Goal: Task Accomplishment & Management: Manage account settings

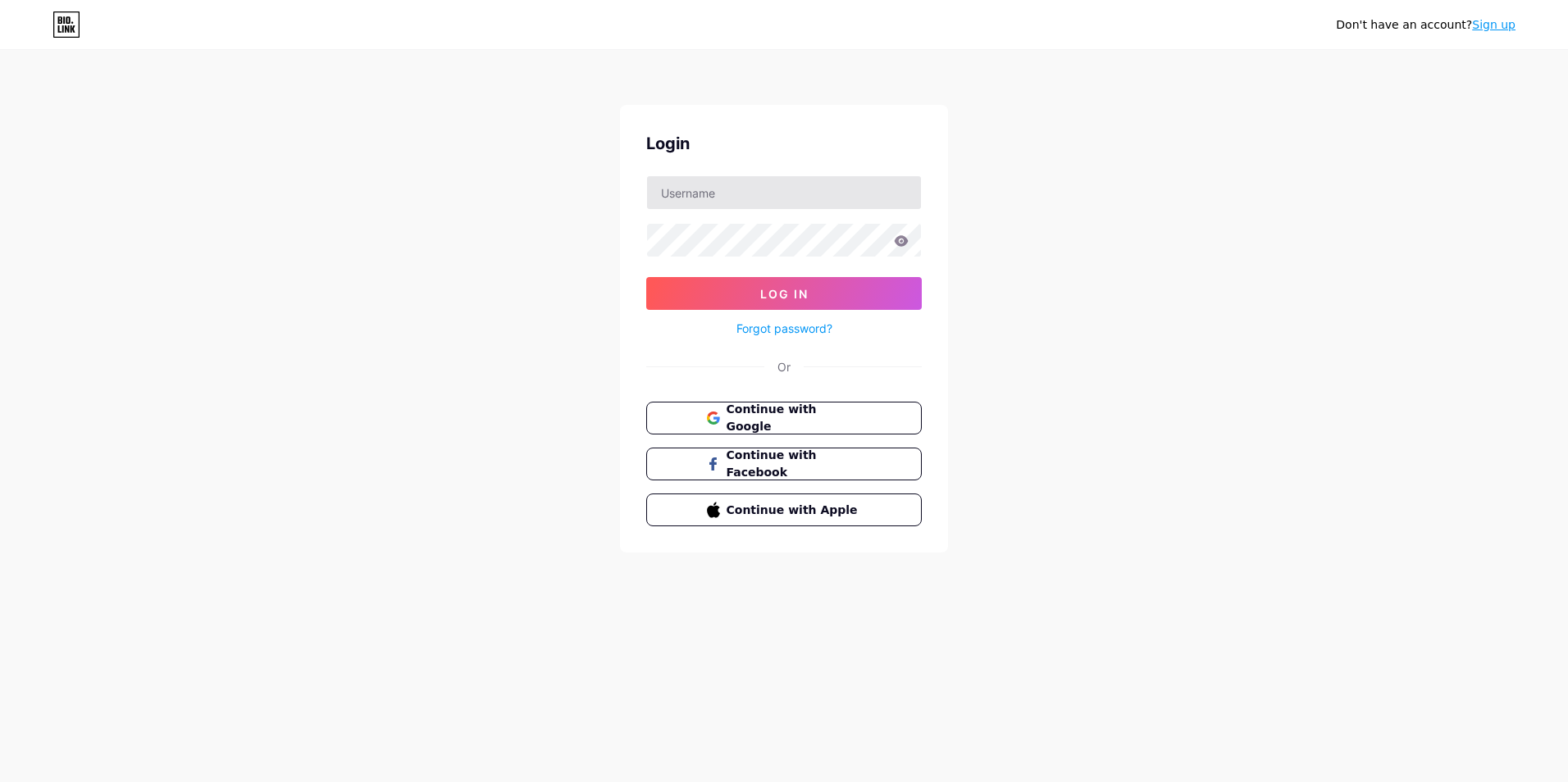
click at [757, 201] on input "text" at bounding box center [784, 193] width 274 height 33
type input "[EMAIL_ADDRESS][DOMAIN_NAME]"
click at [731, 296] on button "Log In" at bounding box center [784, 294] width 276 height 33
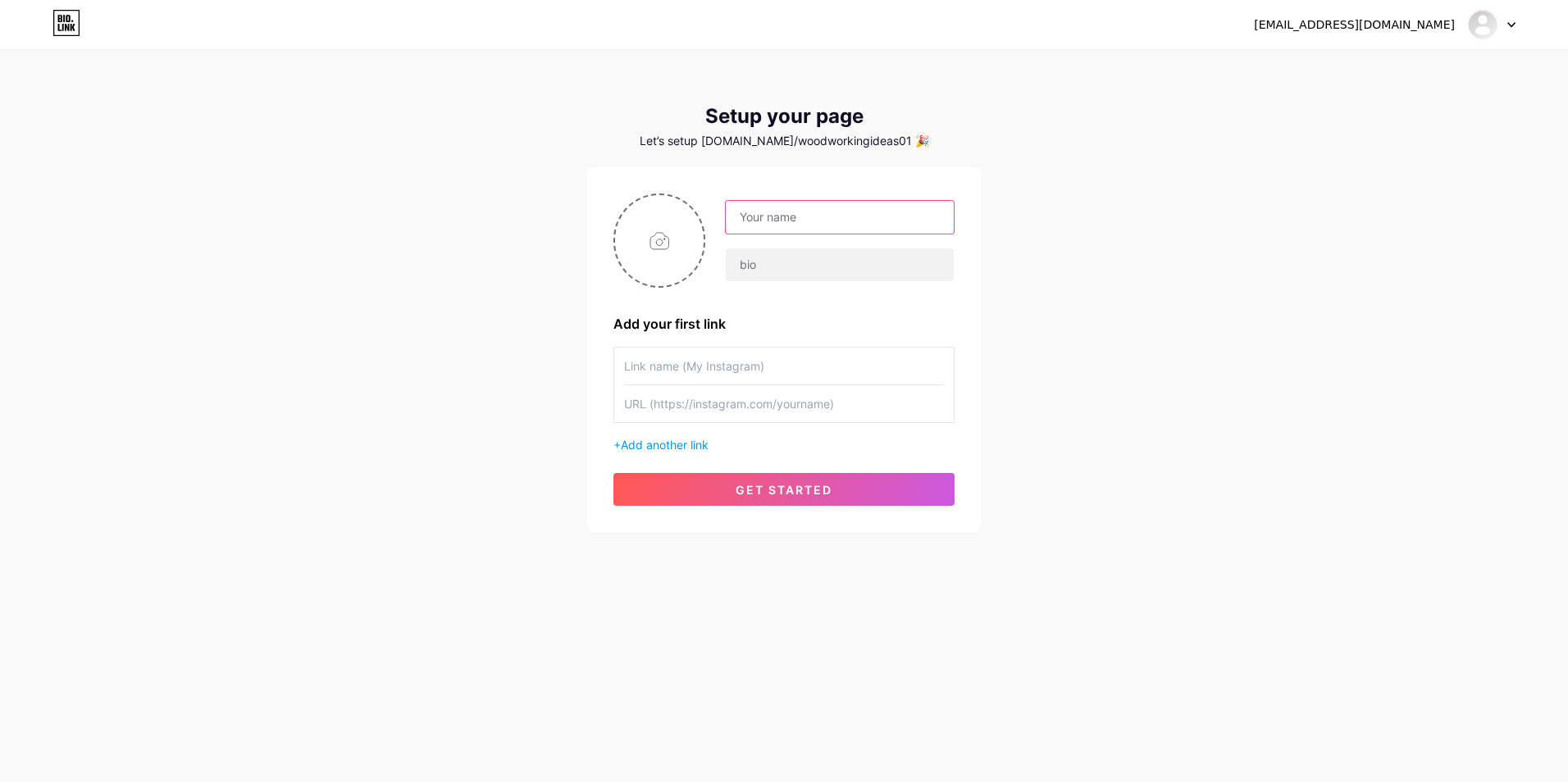
click at [778, 213] on input "text" at bounding box center [840, 217] width 228 height 33
type input "woodworkingideas01"
type input "The Best Woodwork Plans"
type input "[DOMAIN_NAME][URL]"
click at [849, 270] on input "The Best Woodwork Plans" at bounding box center [840, 265] width 228 height 33
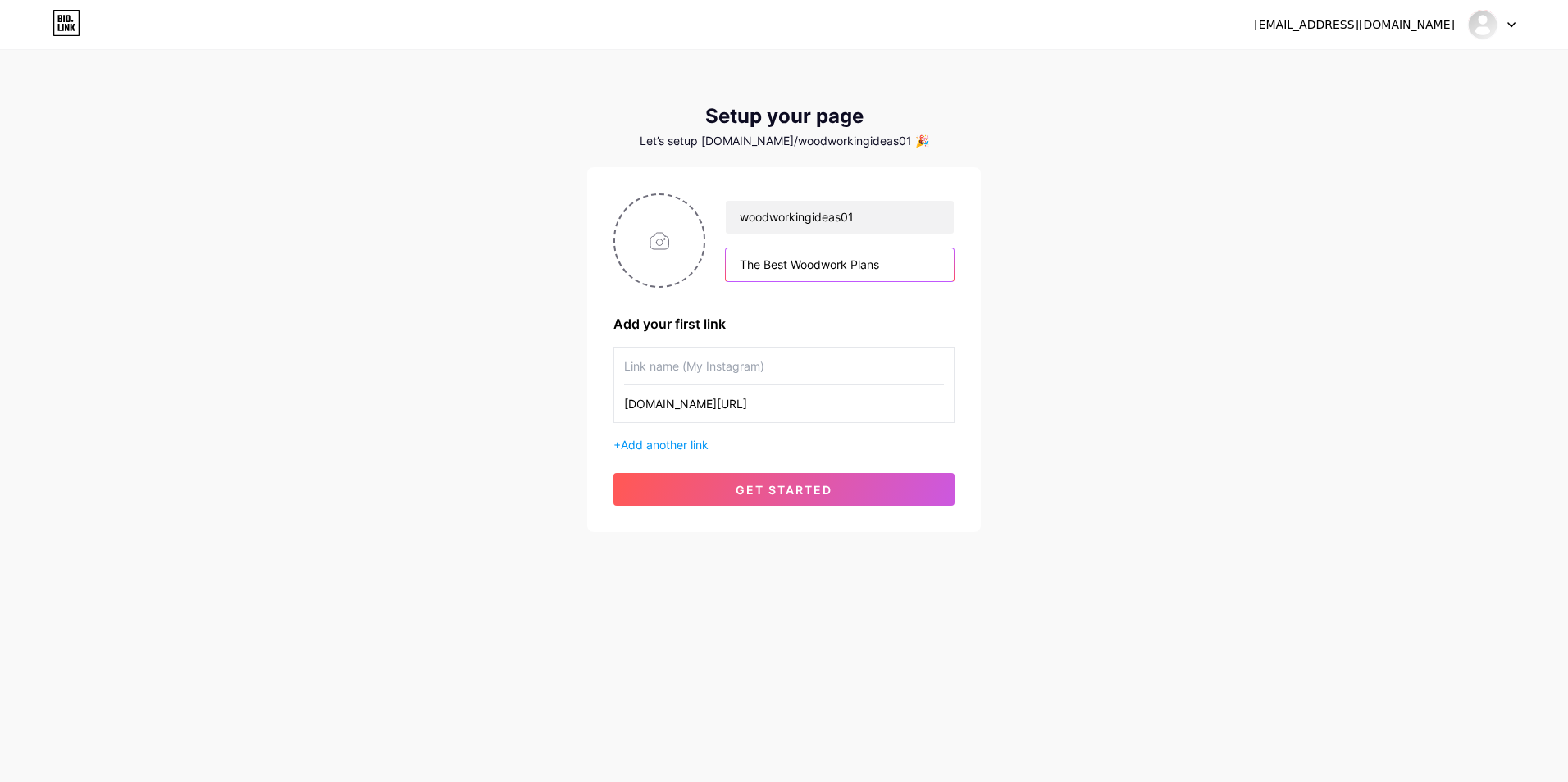
click at [911, 265] on input "The Best Woodwork Plans" at bounding box center [840, 265] width 228 height 33
click at [811, 348] on input "text" at bounding box center [784, 366] width 320 height 36
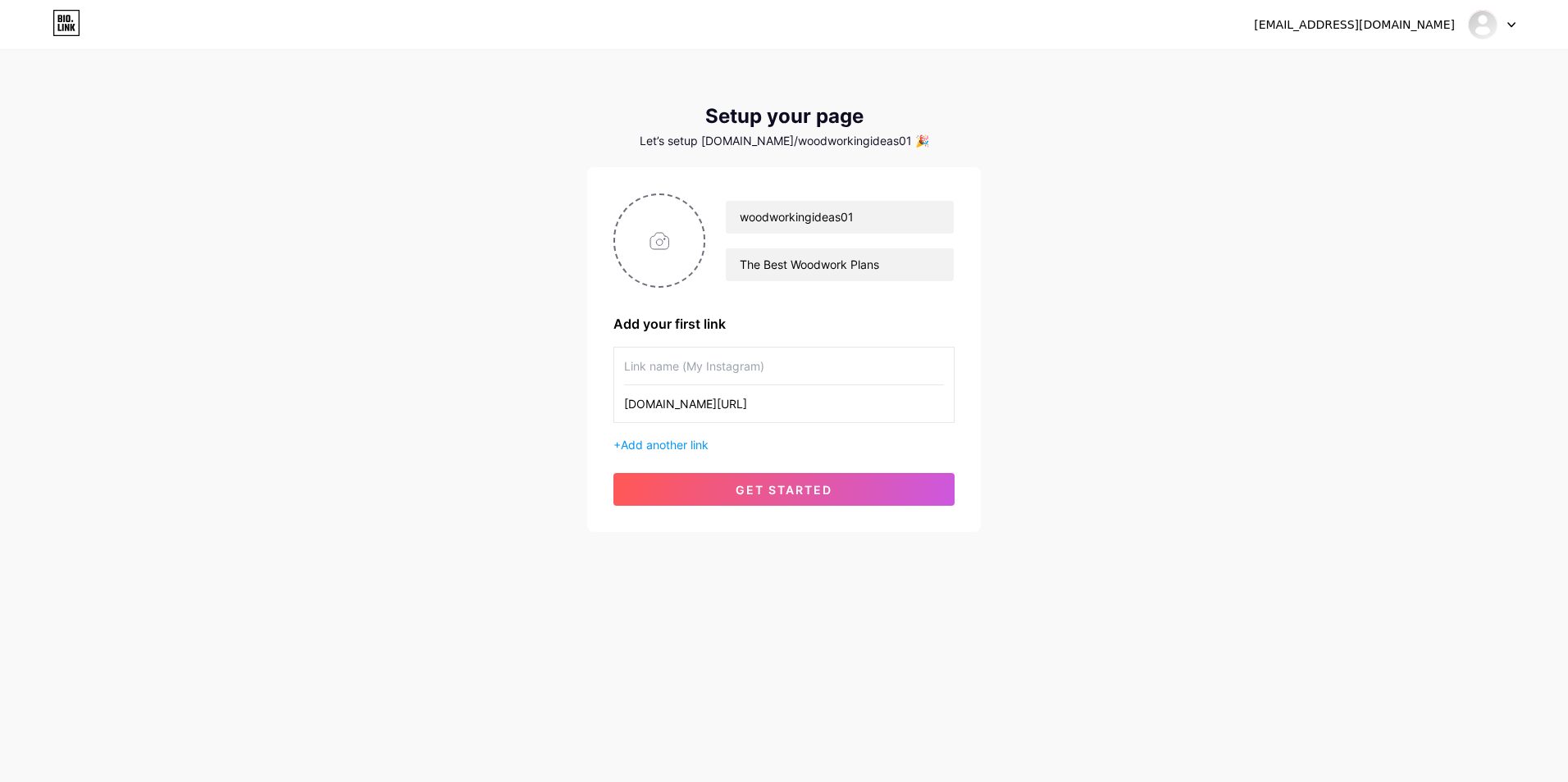
click at [758, 408] on input "[DOMAIN_NAME][URL]" at bounding box center [784, 404] width 320 height 36
click at [668, 361] on input "text" at bounding box center [784, 366] width 320 height 36
click at [668, 255] on input "file" at bounding box center [660, 241] width 89 height 91
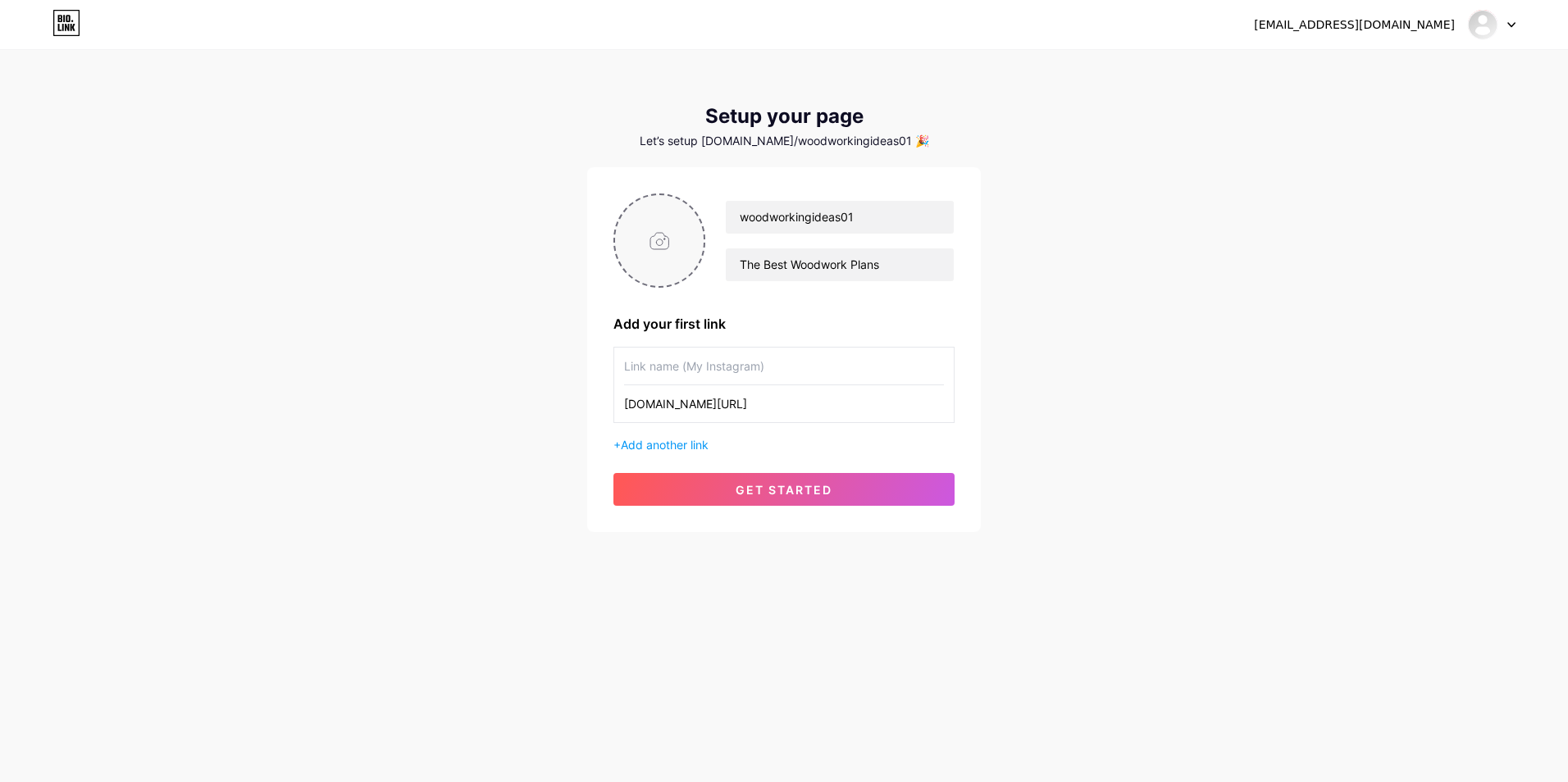
click at [676, 252] on input "file" at bounding box center [660, 241] width 89 height 91
click at [669, 443] on span "Add another link" at bounding box center [664, 445] width 88 height 14
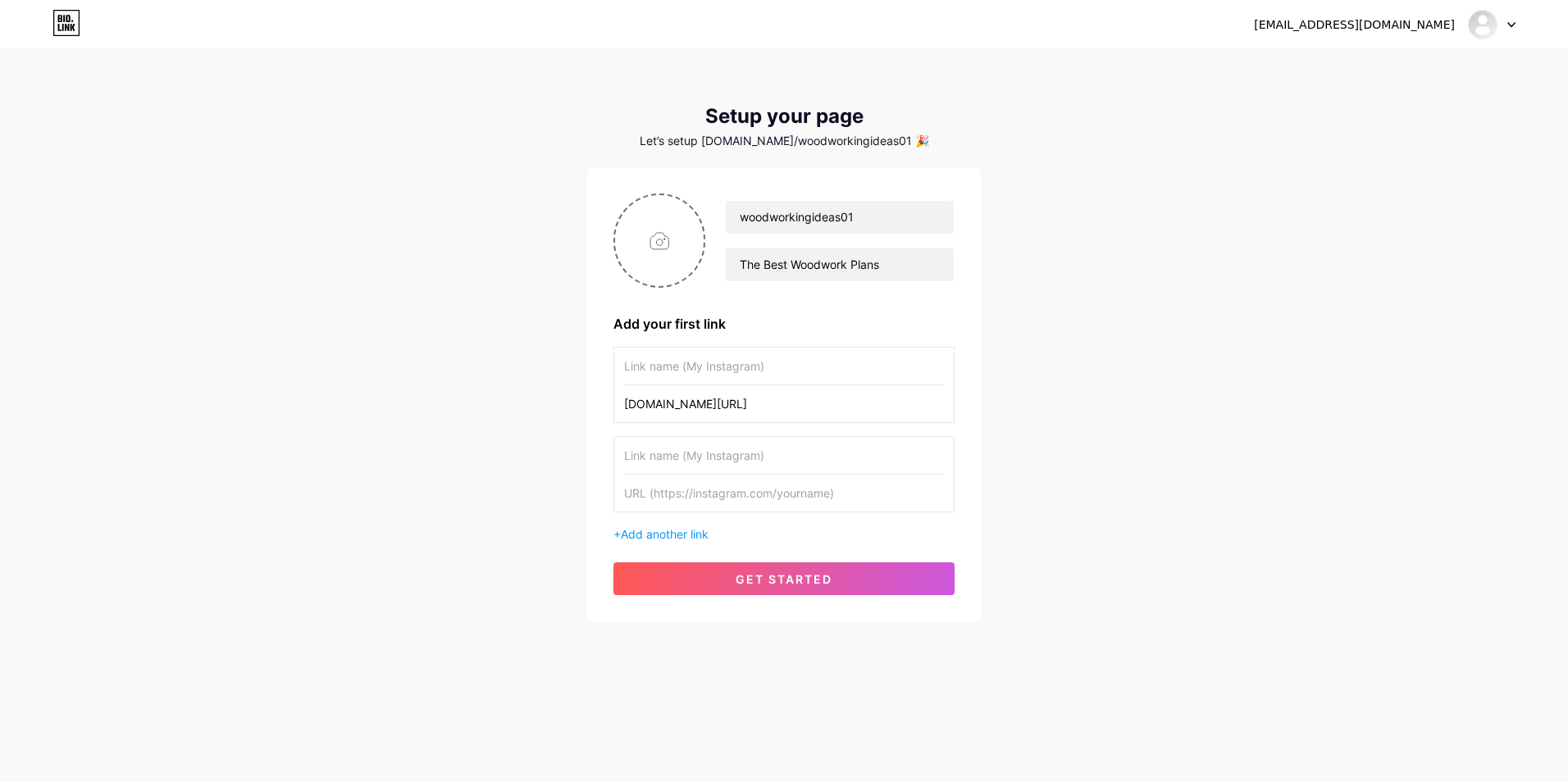
click at [688, 367] on input "text" at bounding box center [784, 366] width 320 height 36
click at [699, 375] on input "text" at bounding box center [784, 366] width 320 height 36
click at [644, 231] on input "file" at bounding box center [660, 241] width 89 height 91
type input "C:\fakepath\Screenshot 2025-08-14 131729.png"
click at [696, 208] on circle at bounding box center [695, 205] width 18 height 18
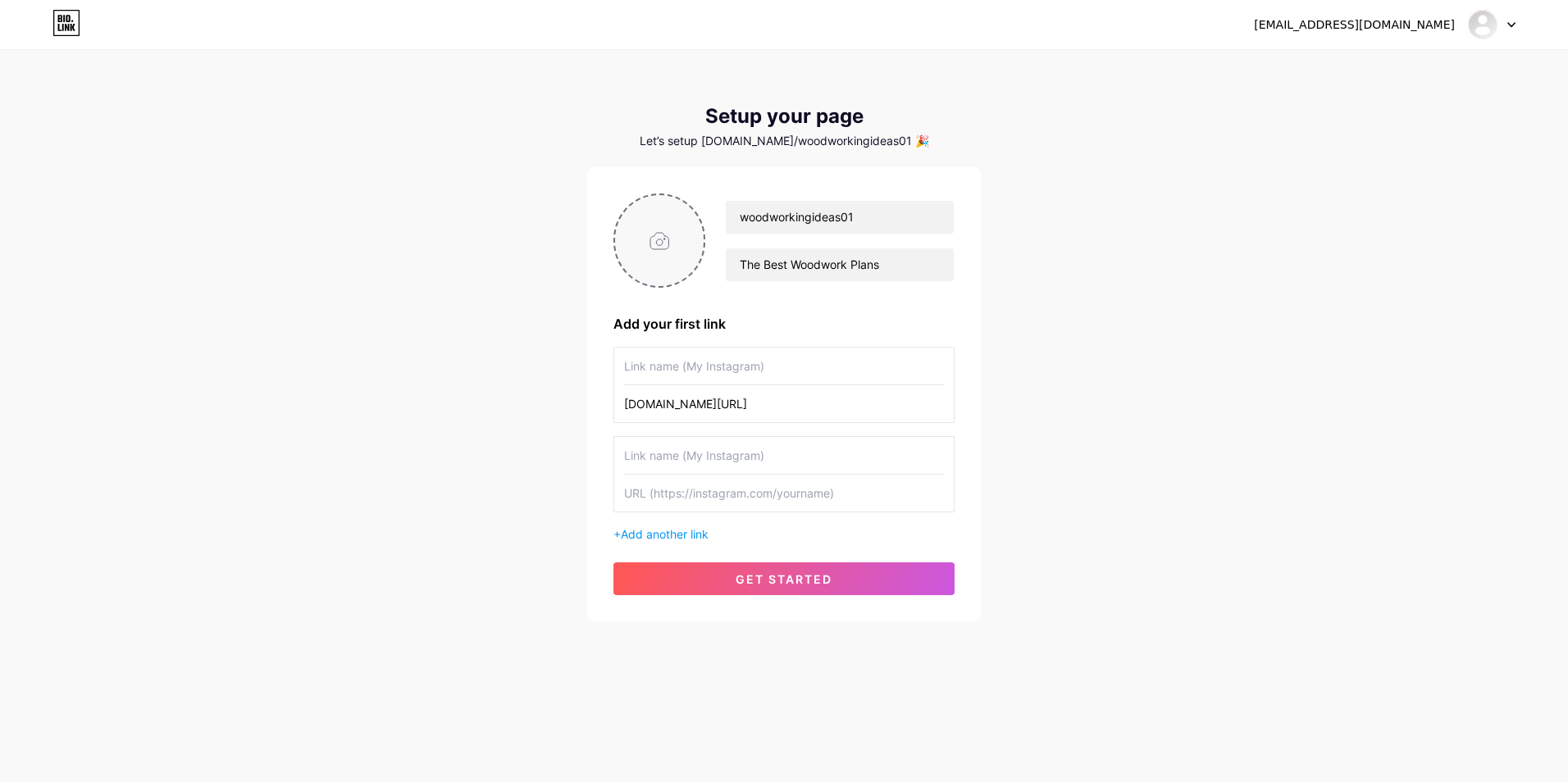
click at [652, 255] on input "file" at bounding box center [660, 241] width 89 height 91
type input "C:\fakepath\522368765_17848451430521779_1141029122145053020_n.jpg"
click at [722, 366] on input "text" at bounding box center [784, 366] width 320 height 36
type input "t"
type input "Teds Woodworking 16000 Plans"
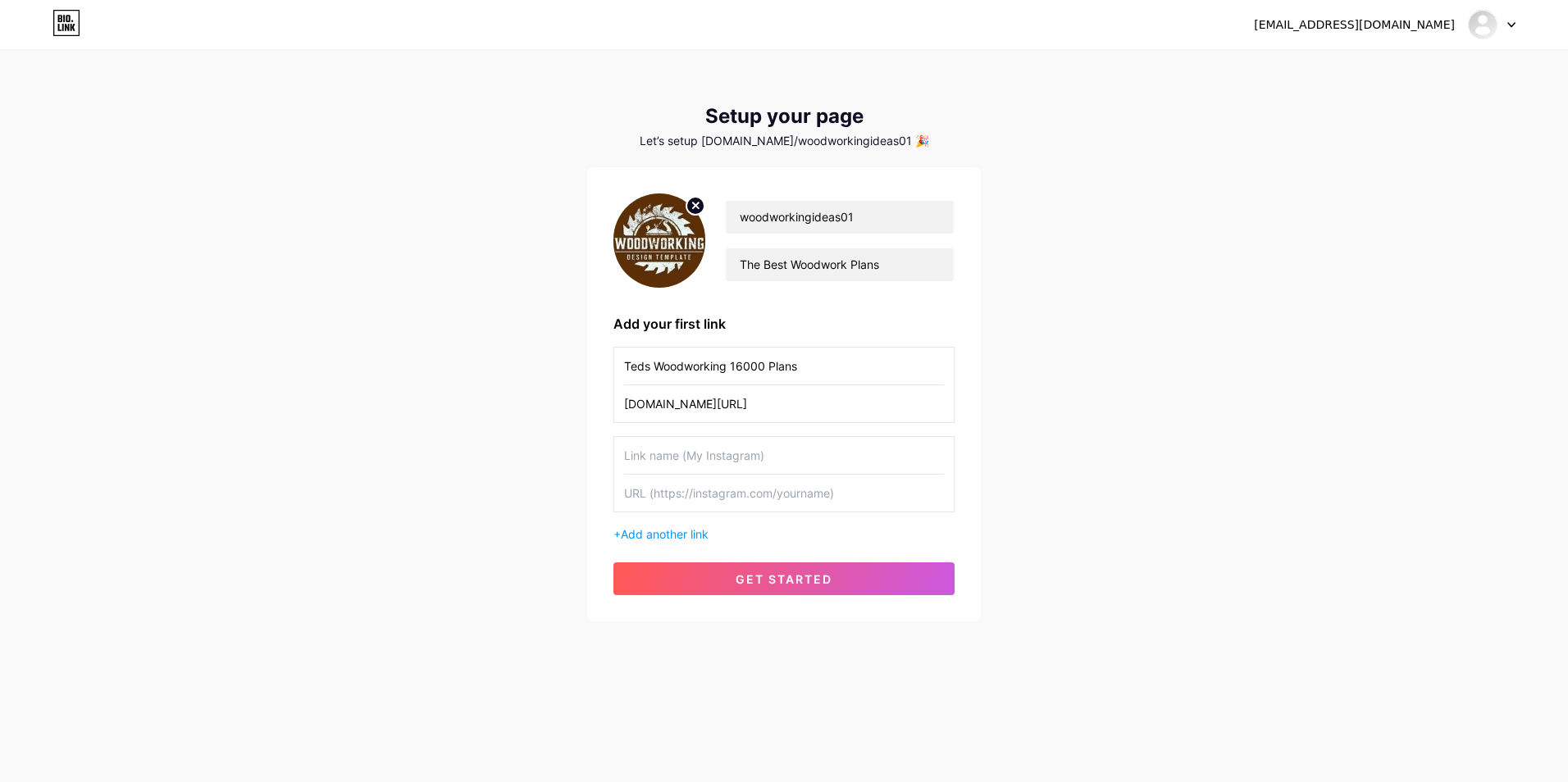
click at [743, 463] on input "text" at bounding box center [784, 455] width 320 height 36
click at [682, 471] on input "text" at bounding box center [784, 455] width 320 height 36
click at [680, 494] on input "text" at bounding box center [784, 493] width 320 height 36
paste input "https://098444nfqm-1rlchw6nou3xmau.hop.clickbank.net"
type input "https://098444nfqm-1rlchw6nou3xmau.hop.clickbank.net"
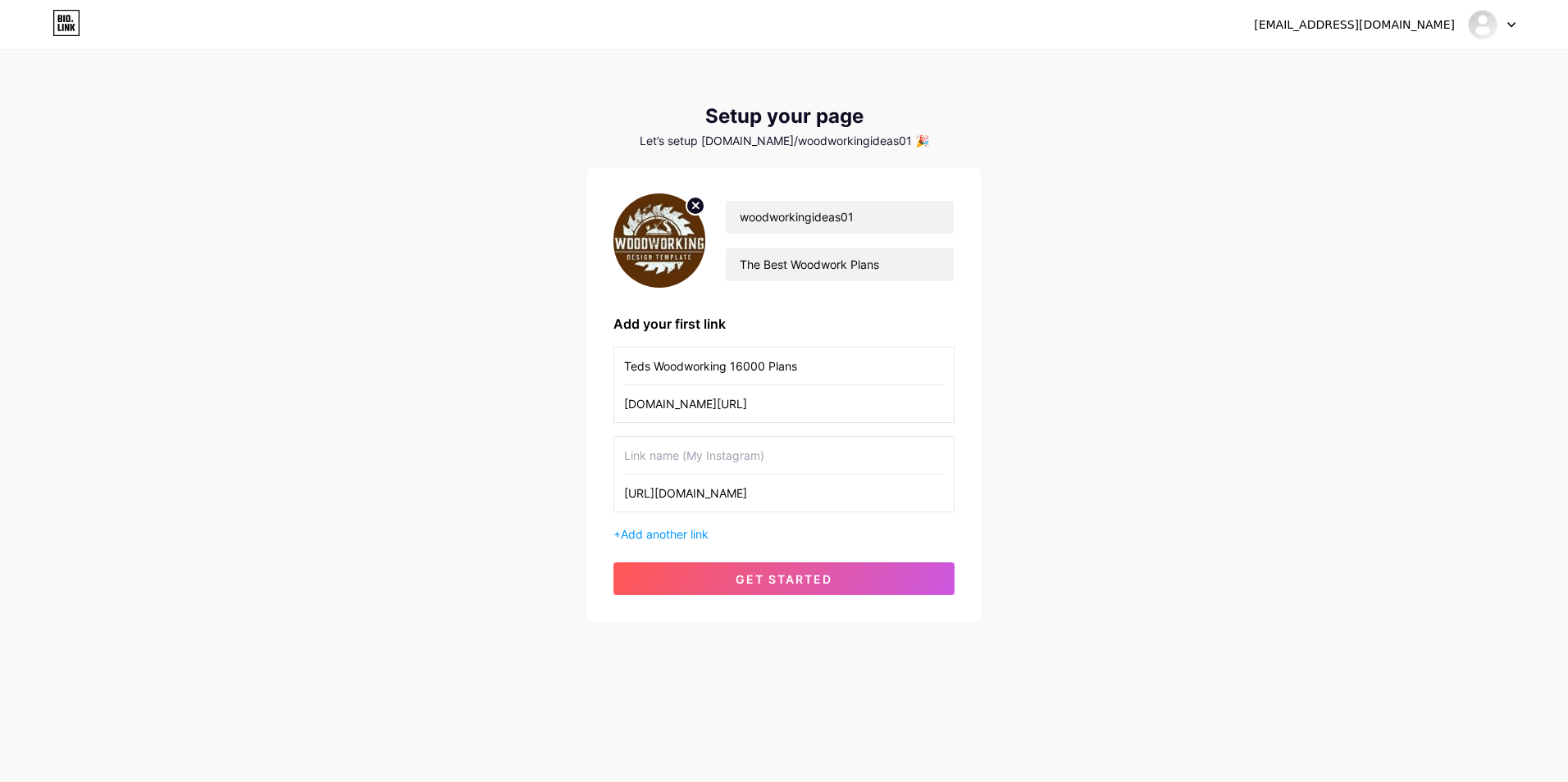
click at [644, 460] on input "text" at bounding box center [784, 455] width 320 height 36
click at [725, 579] on button "get started" at bounding box center [784, 579] width 342 height 33
click at [796, 576] on span "get started" at bounding box center [783, 580] width 96 height 14
click at [834, 146] on div "Let’s setup [DOMAIN_NAME]/woodworkingideas01 🎉" at bounding box center [784, 141] width 394 height 13
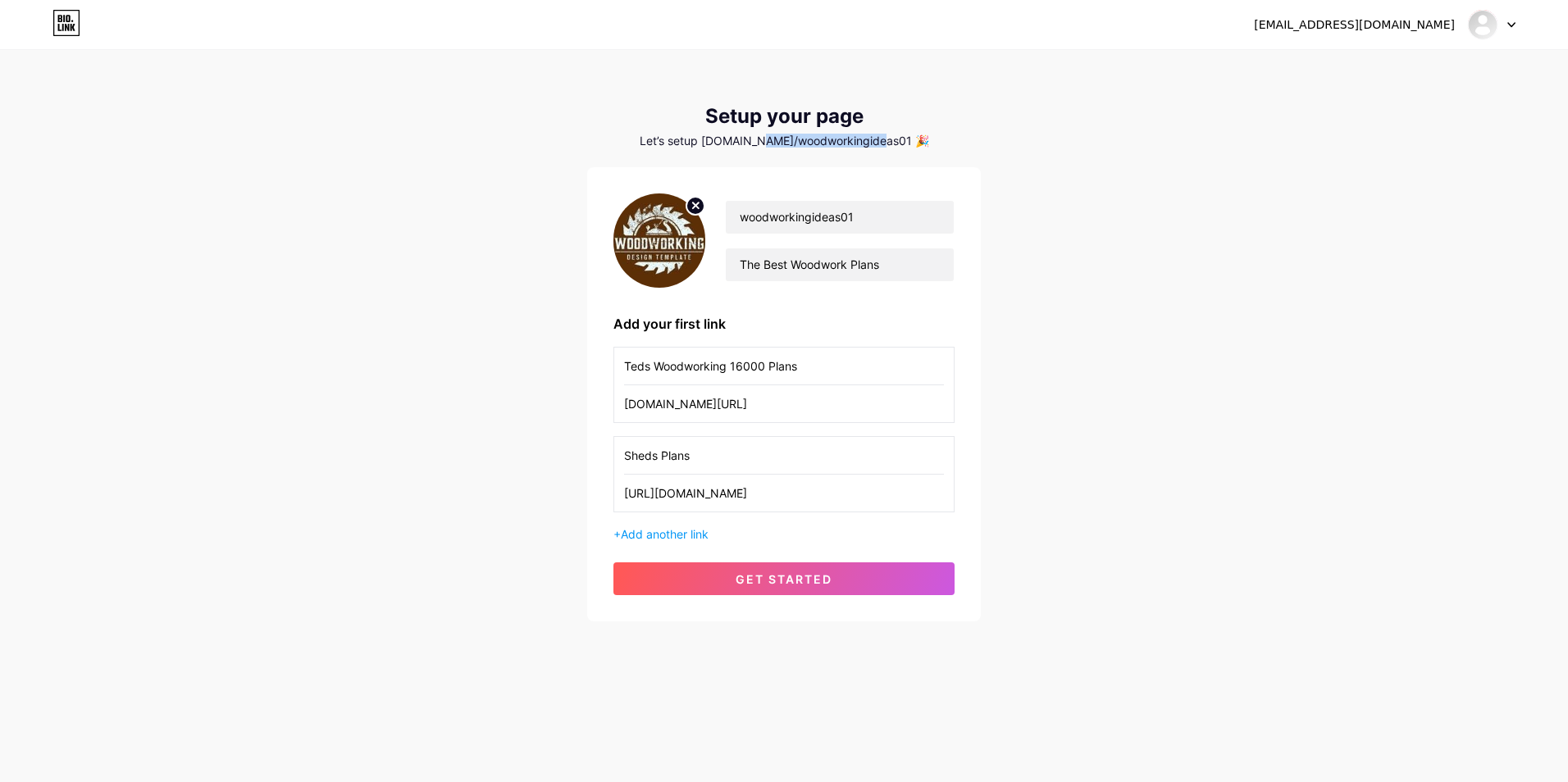
click at [835, 145] on div "Let’s setup [DOMAIN_NAME]/woodworkingideas01 🎉" at bounding box center [784, 141] width 394 height 13
copy div "Let’s setup [DOMAIN_NAME]/woodworkingideas01 🎉"
click at [706, 461] on input "Sheds Plans" at bounding box center [784, 455] width 320 height 36
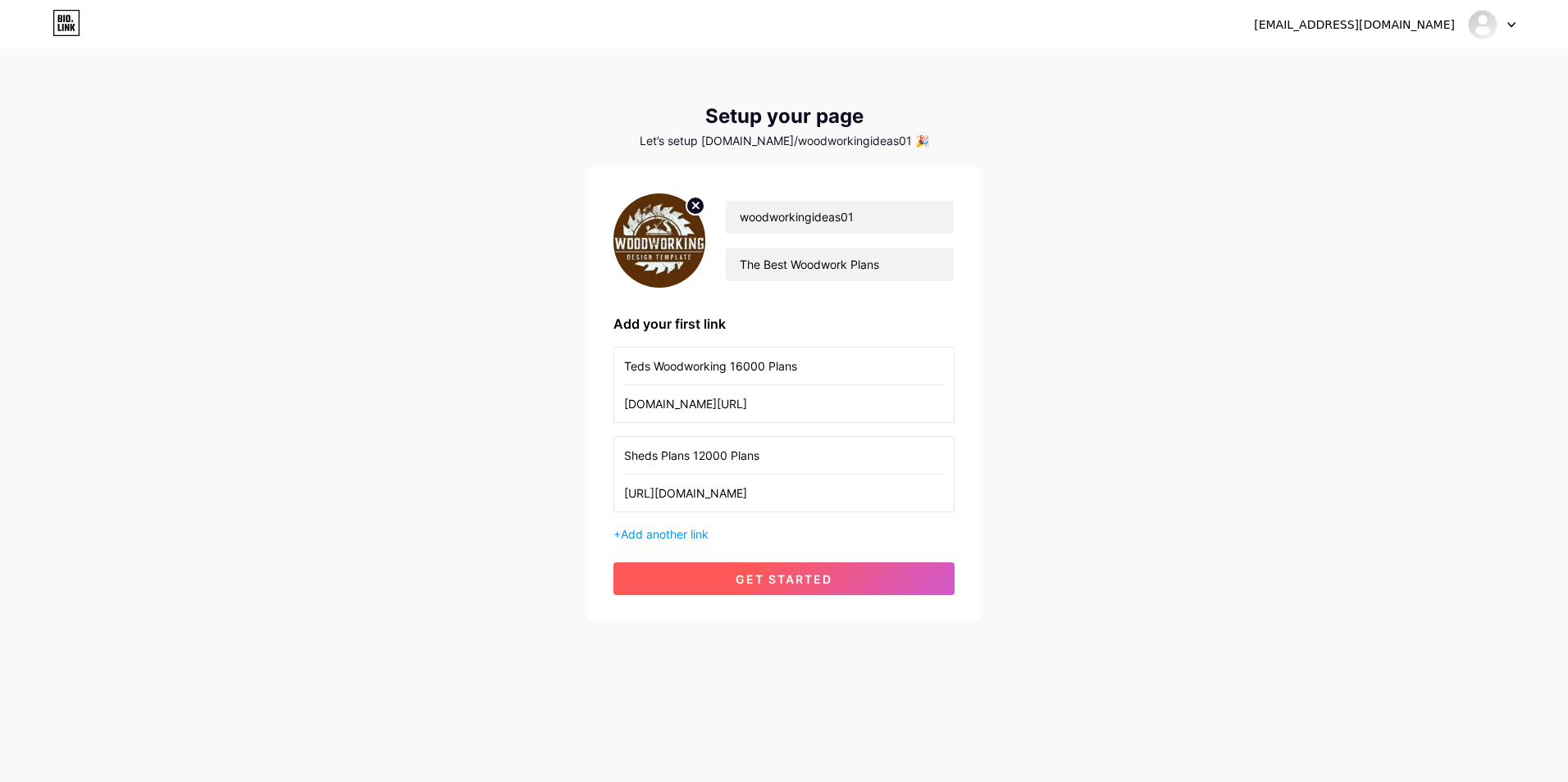
type input "Sheds Plans 12000 Plans"
click at [737, 587] on button "get started" at bounding box center [784, 579] width 342 height 33
drag, startPoint x: 728, startPoint y: 142, endPoint x: 887, endPoint y: 146, distance: 159.1
click at [887, 146] on div "Let’s setup [DOMAIN_NAME]/woodworkingideas01 🎉" at bounding box center [784, 141] width 394 height 13
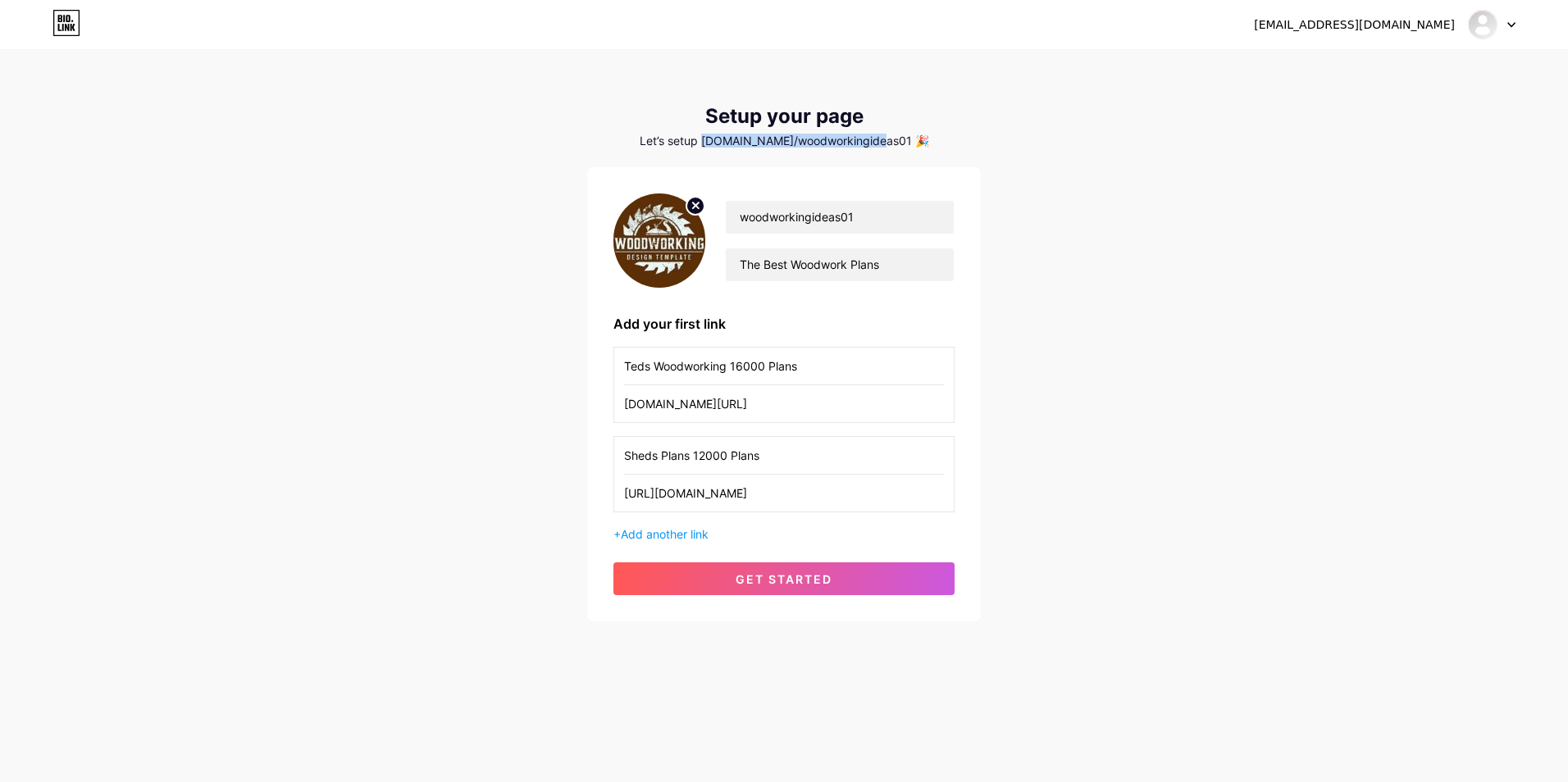
drag, startPoint x: 887, startPoint y: 146, endPoint x: 868, endPoint y: 146, distance: 19.0
copy div "bio.link/woodworkingideas01"
click at [1502, 10] on div at bounding box center [1492, 24] width 48 height 30
click at [1420, 58] on link "Dashboard" at bounding box center [1413, 67] width 203 height 44
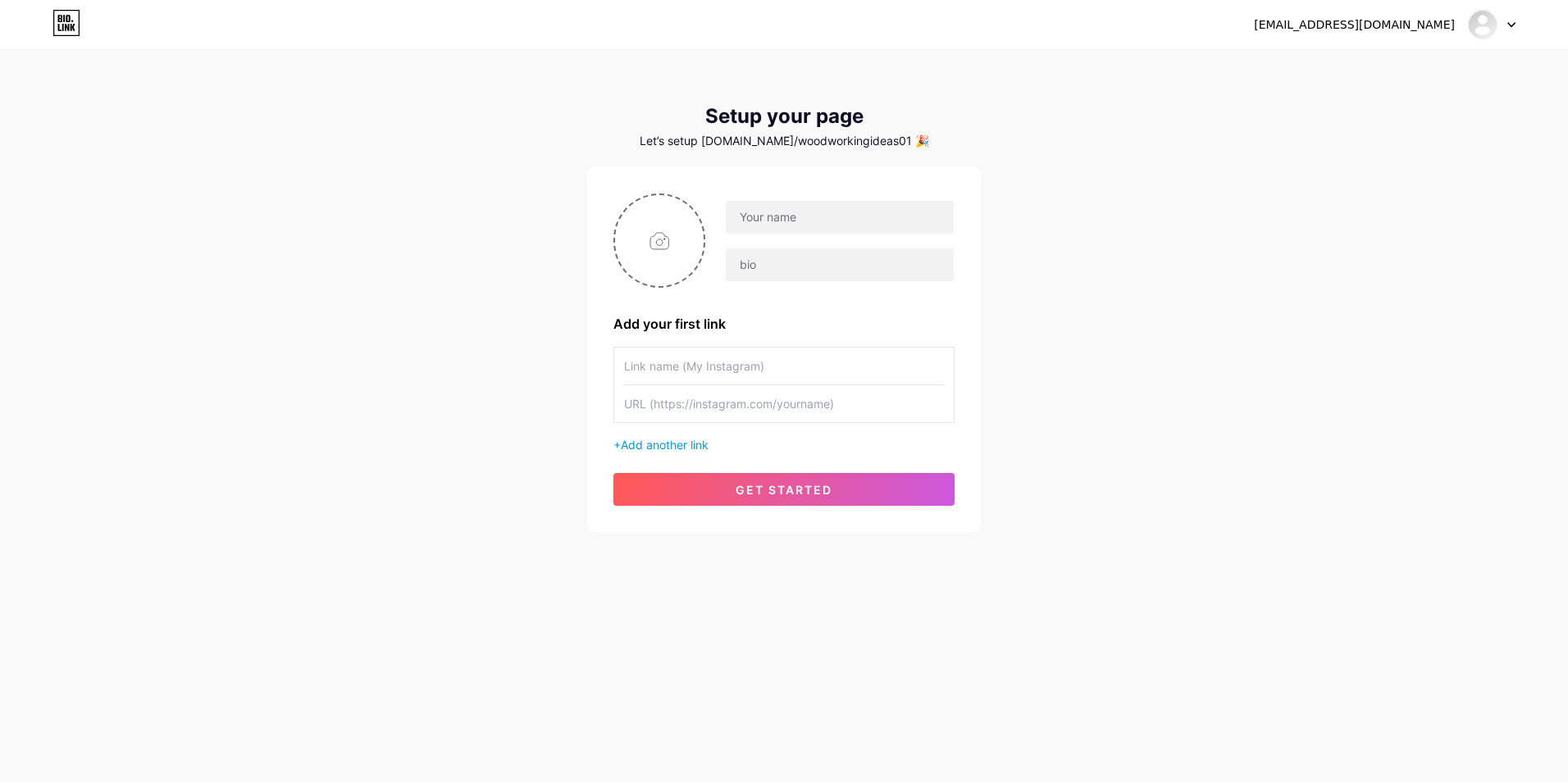
click at [65, 27] on icon at bounding box center [67, 27] width 4 height 7
click at [1424, 29] on div "[EMAIL_ADDRESS][DOMAIN_NAME]" at bounding box center [1354, 25] width 201 height 17
click at [1476, 27] on img at bounding box center [1483, 24] width 26 height 26
click at [1372, 69] on link "Dashboard" at bounding box center [1413, 67] width 203 height 44
click at [803, 508] on div "Add your first link + Add another link get started" at bounding box center [784, 349] width 394 height 365
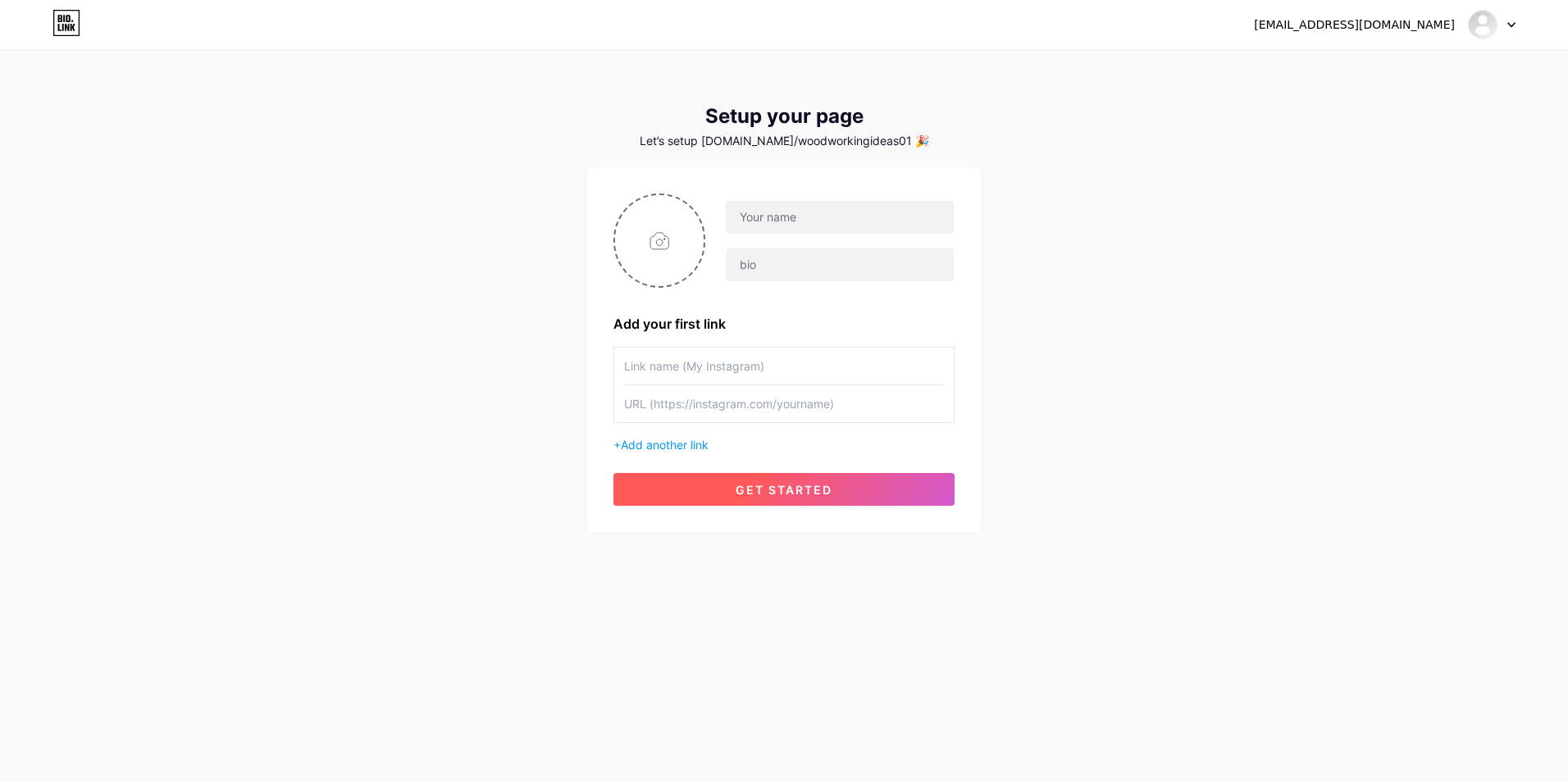
click at [785, 487] on span "get started" at bounding box center [783, 490] width 96 height 14
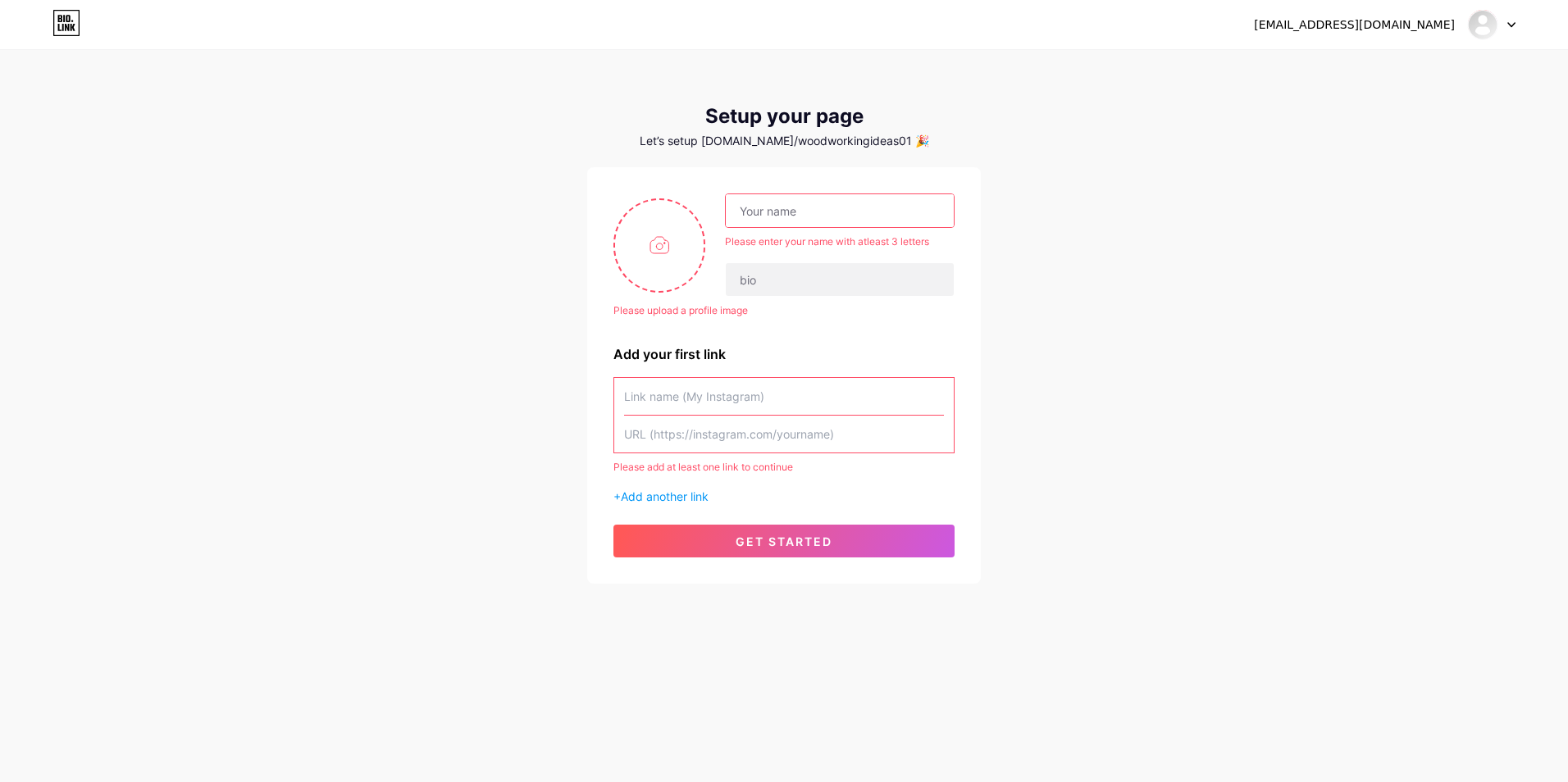
click at [796, 211] on input "text" at bounding box center [840, 211] width 228 height 33
type input "woodworkingideas01"
type input "The Best Woodwork Plans"
type input "Teds Woodworking 16000 Plans"
type input "[DOMAIN_NAME][URL]"
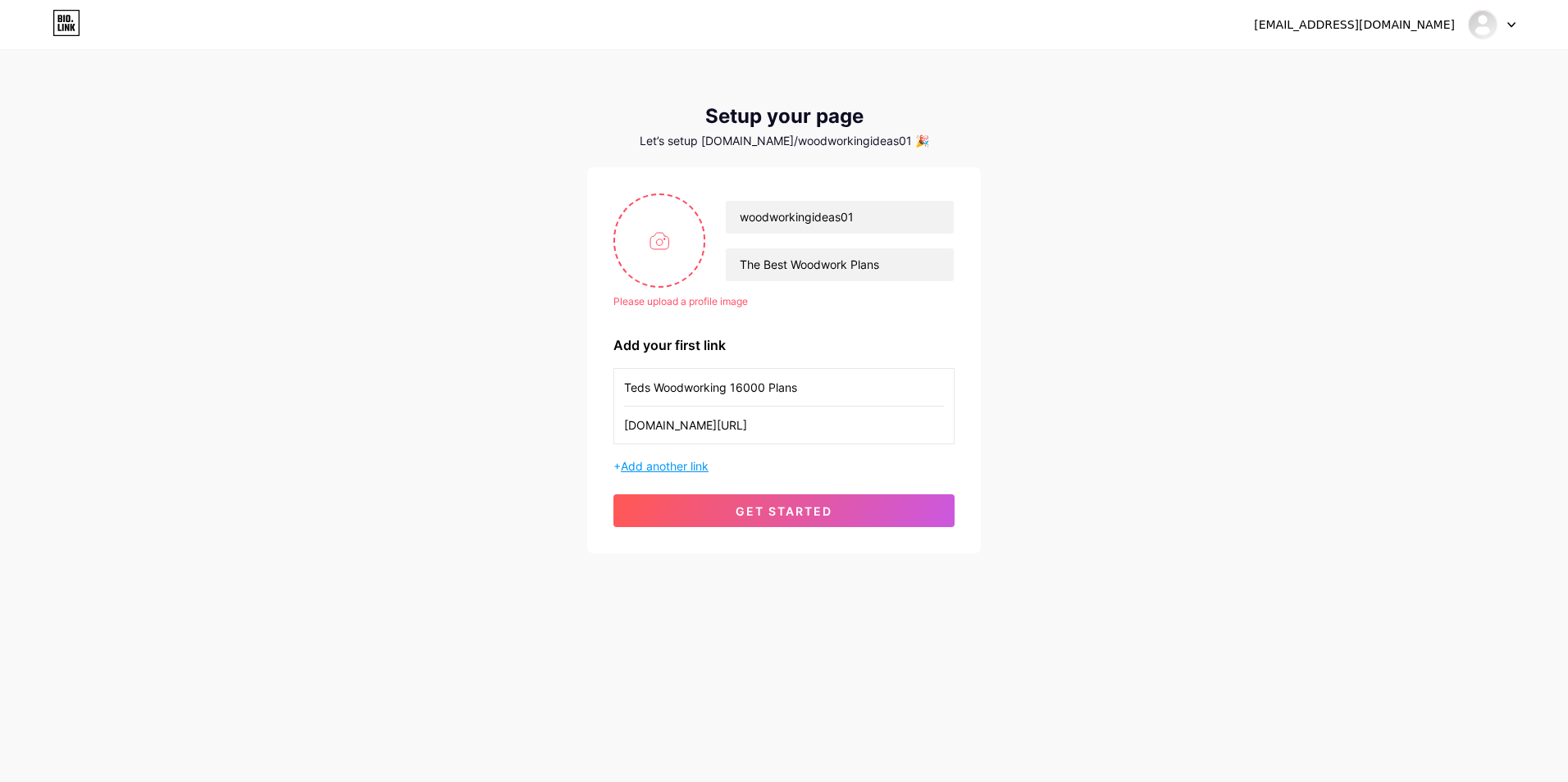
click at [657, 473] on span "Add another link" at bounding box center [664, 466] width 88 height 14
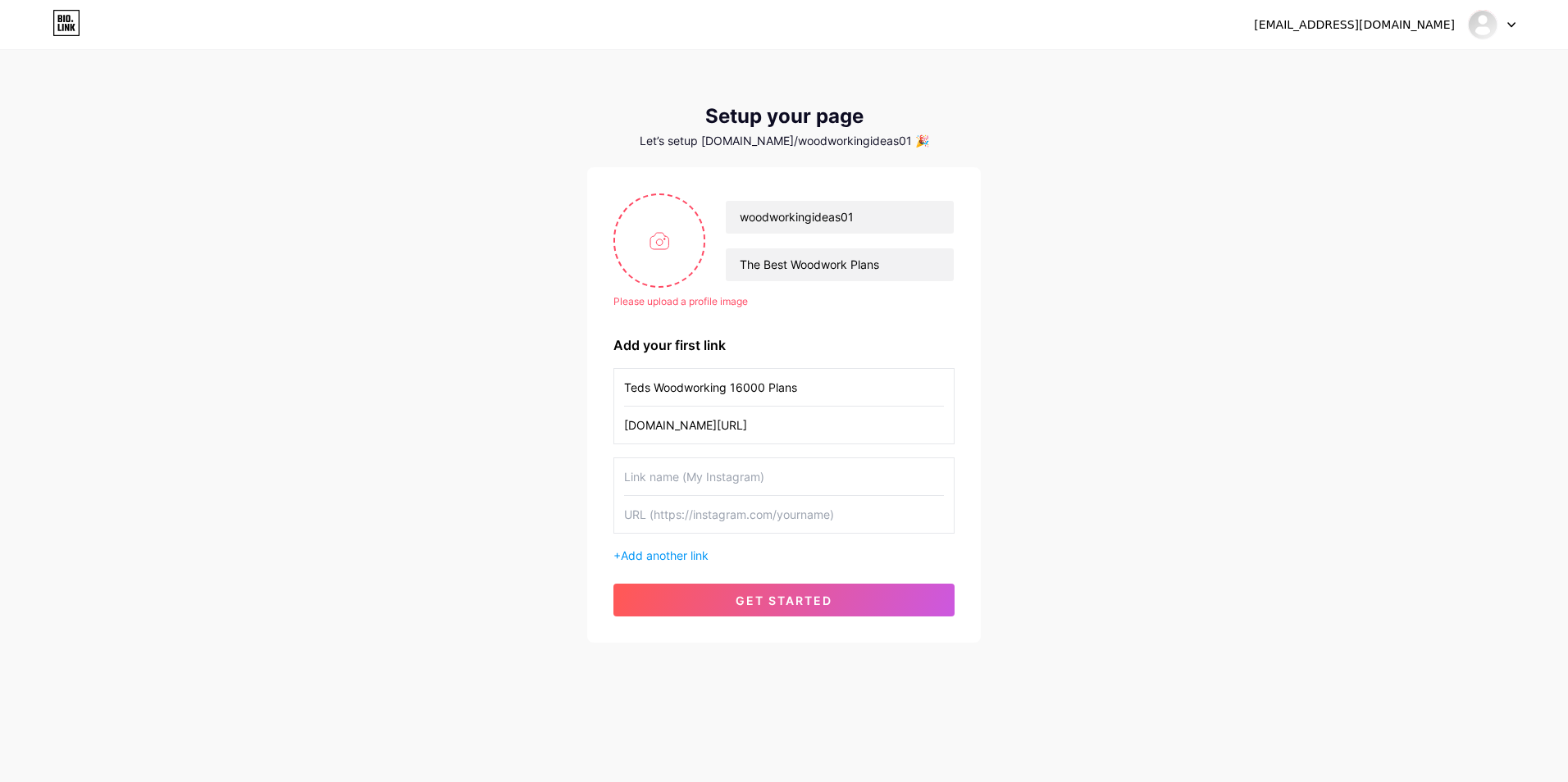
click at [662, 493] on input "text" at bounding box center [784, 476] width 320 height 36
type input "1"
type input "Sheds Plans 12000"
click at [682, 522] on input "text" at bounding box center [784, 514] width 320 height 36
paste input "bio.link/woodworkingideas01"
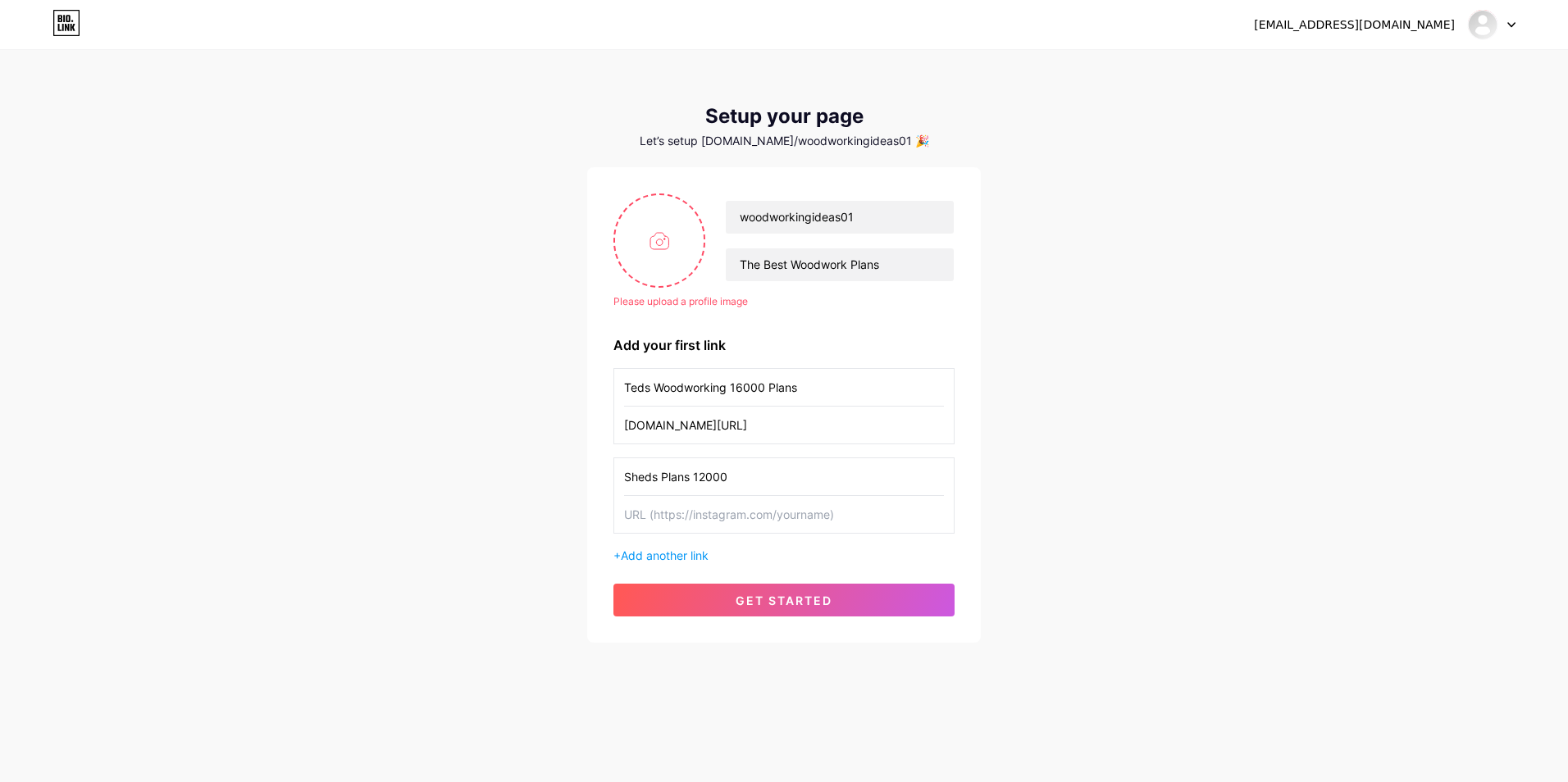
type input "bio.link/woodworkingideas01"
click at [677, 513] on input "bio.link/woodworkingideas01" at bounding box center [784, 514] width 320 height 36
paste input "https://61c6a-hhb91c3ldgudqaw2zrdx.hop.clickbank.net"
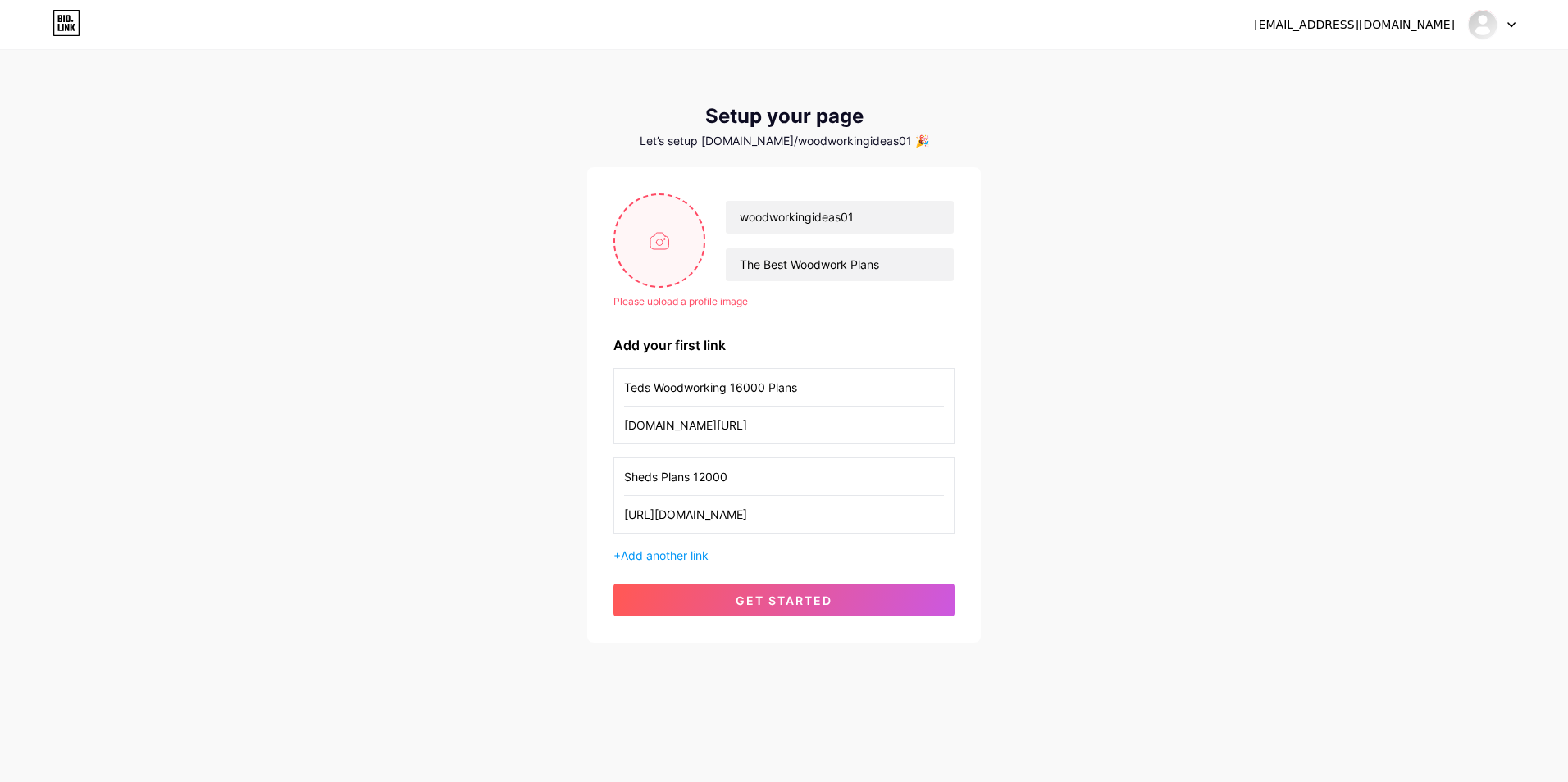
type input "https://61c6a-hhb91c3ldgudqaw2zrdx.hop.clickbank.net"
click at [657, 246] on input "file" at bounding box center [660, 241] width 89 height 91
type input "C:\fakepath\522368765_17848451430521779_1141029122145053020_n.jpg"
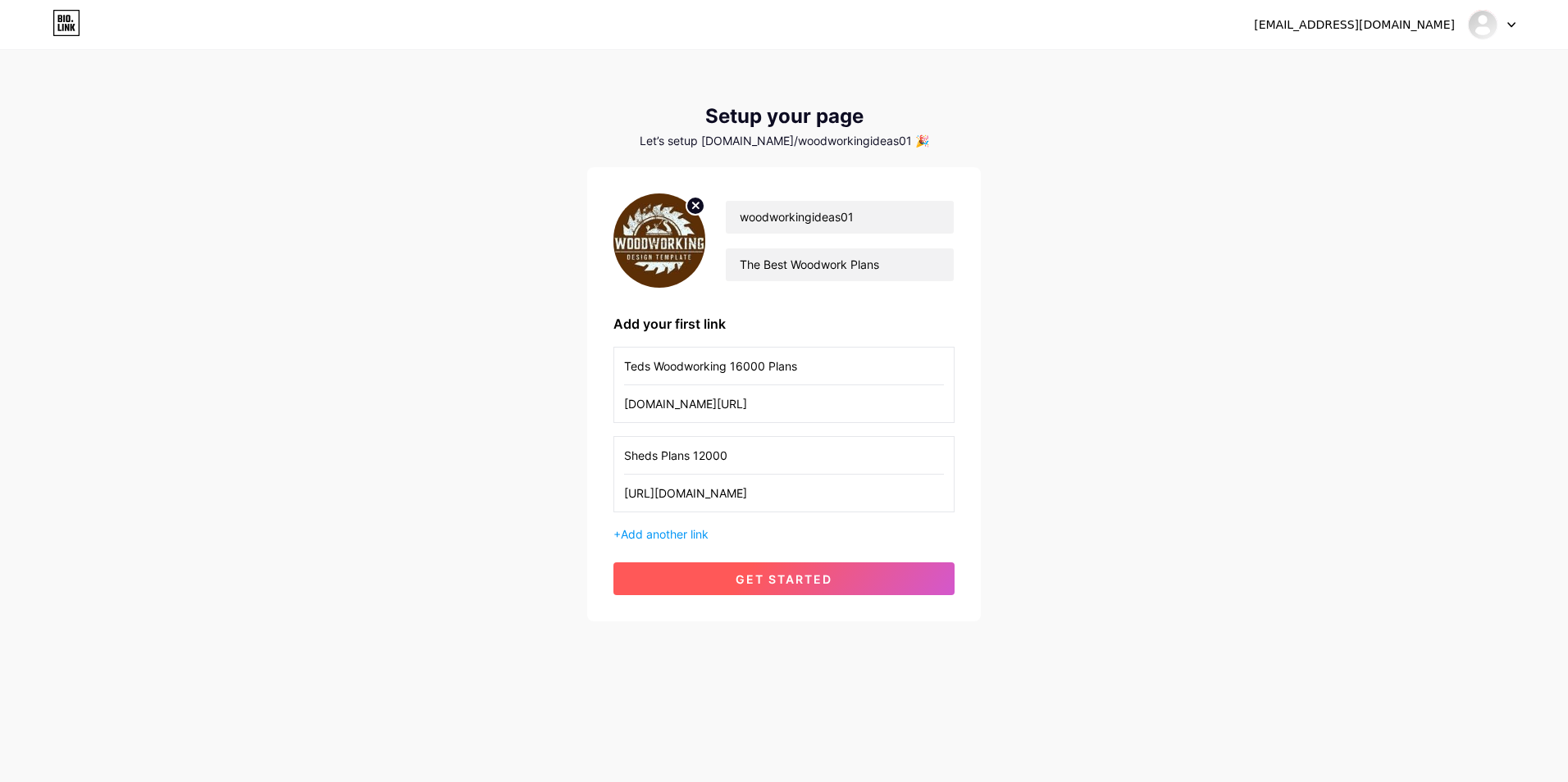
click at [781, 585] on span "get started" at bounding box center [783, 580] width 96 height 14
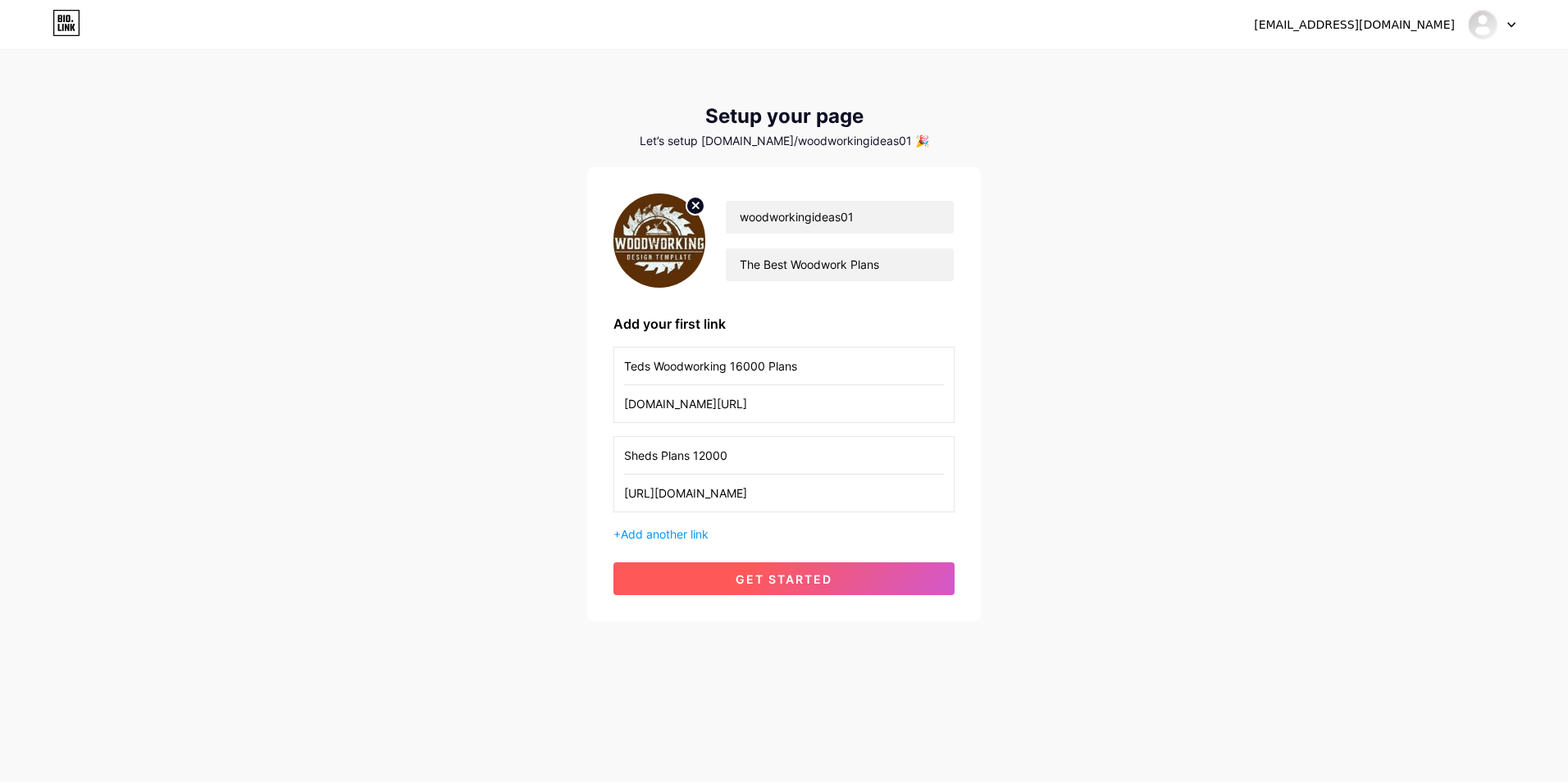
click at [781, 585] on span "get started" at bounding box center [783, 580] width 96 height 14
click at [781, 585] on span at bounding box center [784, 579] width 25 height 25
click at [781, 585] on span "get started" at bounding box center [783, 580] width 96 height 14
click at [781, 585] on span at bounding box center [784, 579] width 22 height 22
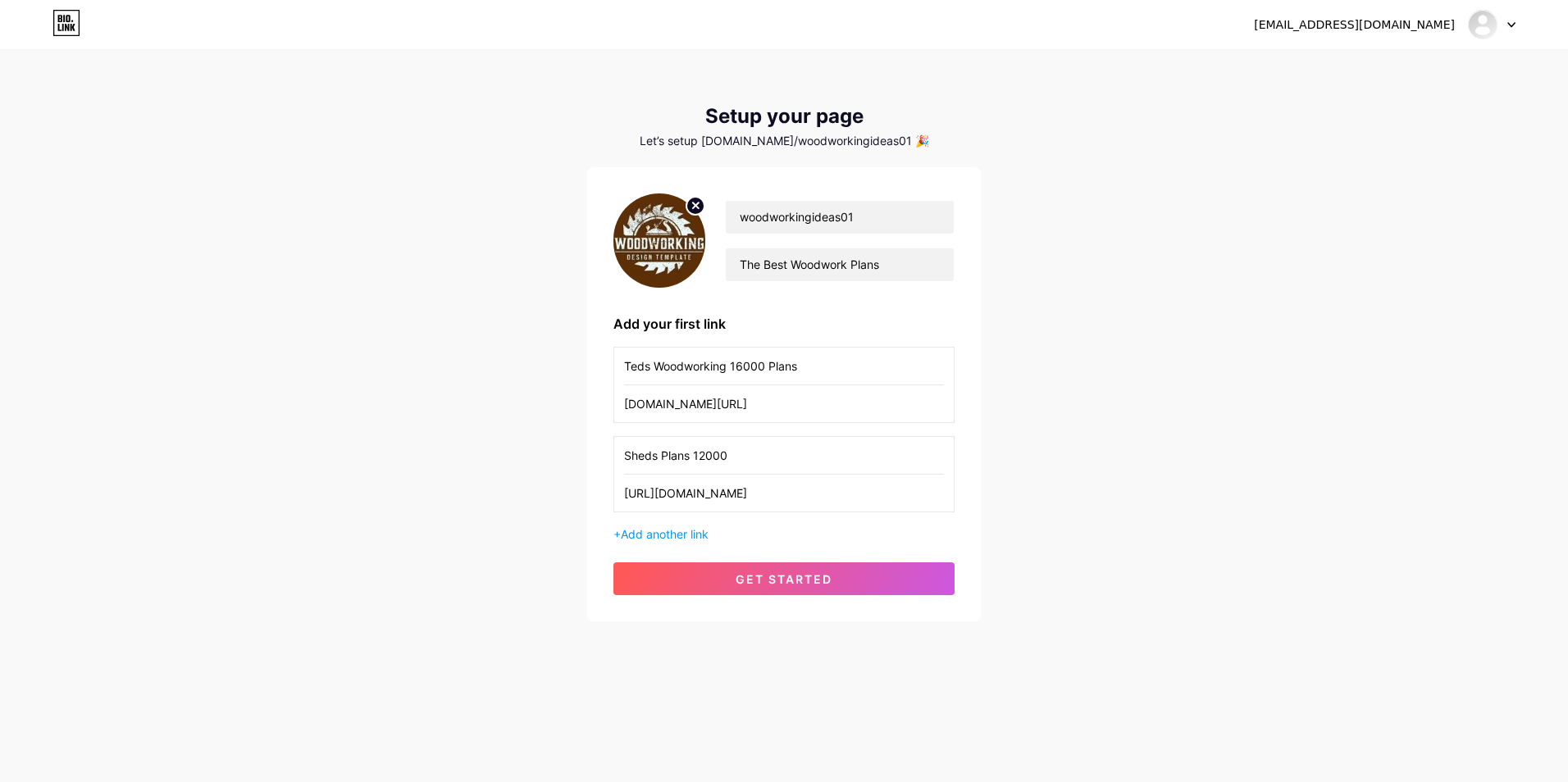
click at [673, 527] on div "+ Add another link" at bounding box center [784, 534] width 342 height 17
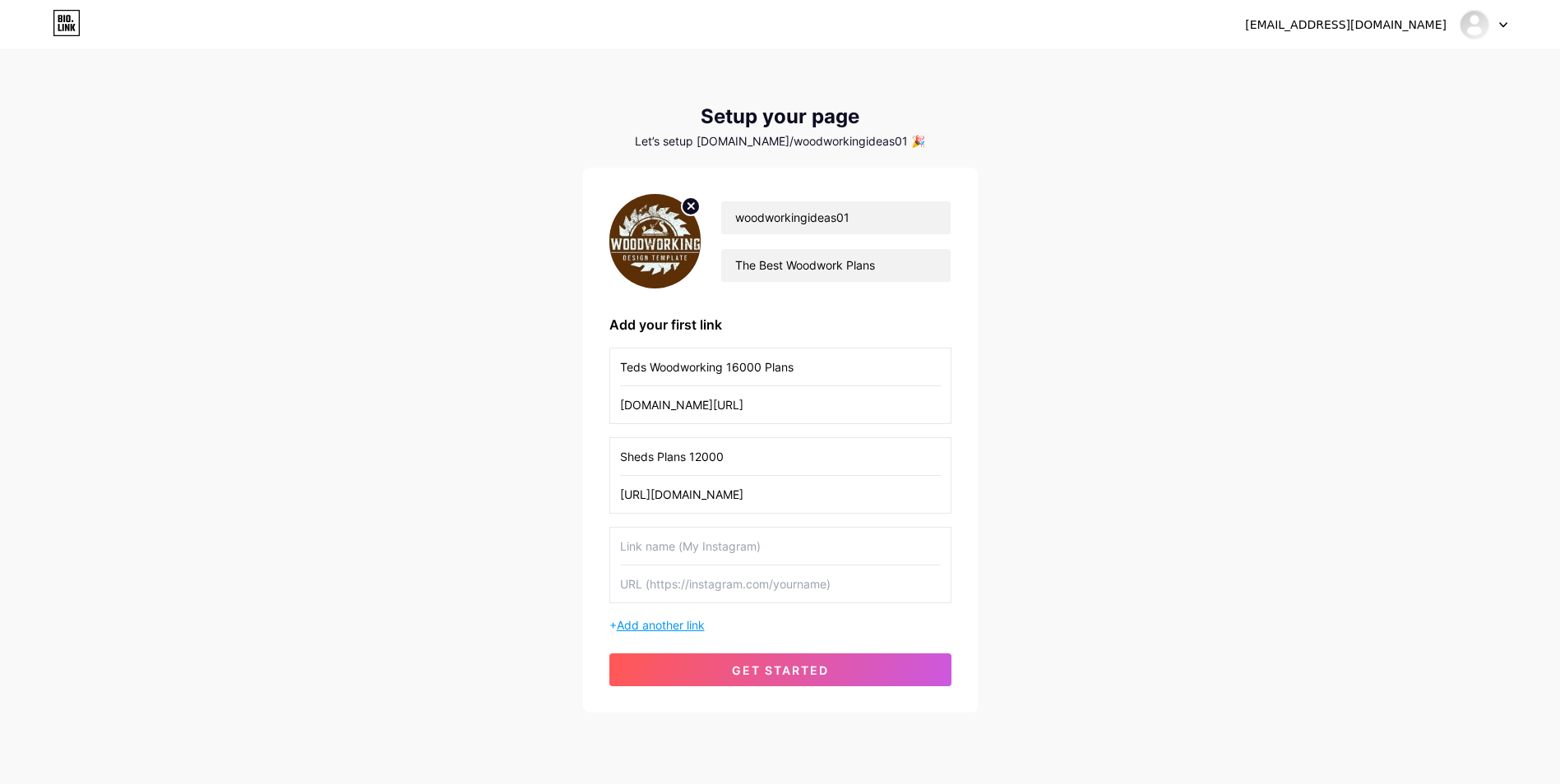
click at [664, 631] on span "Add another link" at bounding box center [661, 625] width 88 height 14
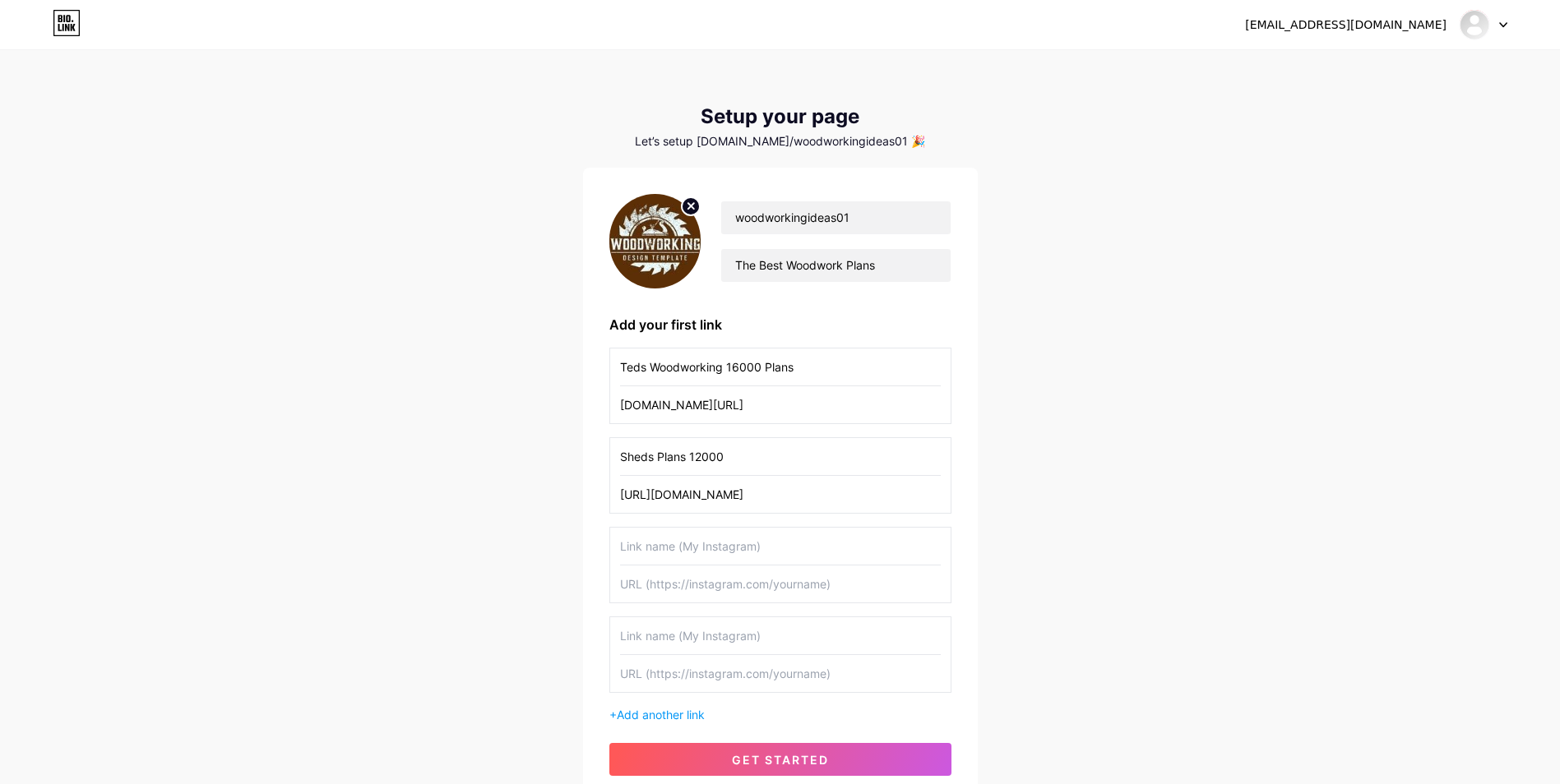
click at [664, 707] on div "+ Add another link" at bounding box center [780, 715] width 343 height 17
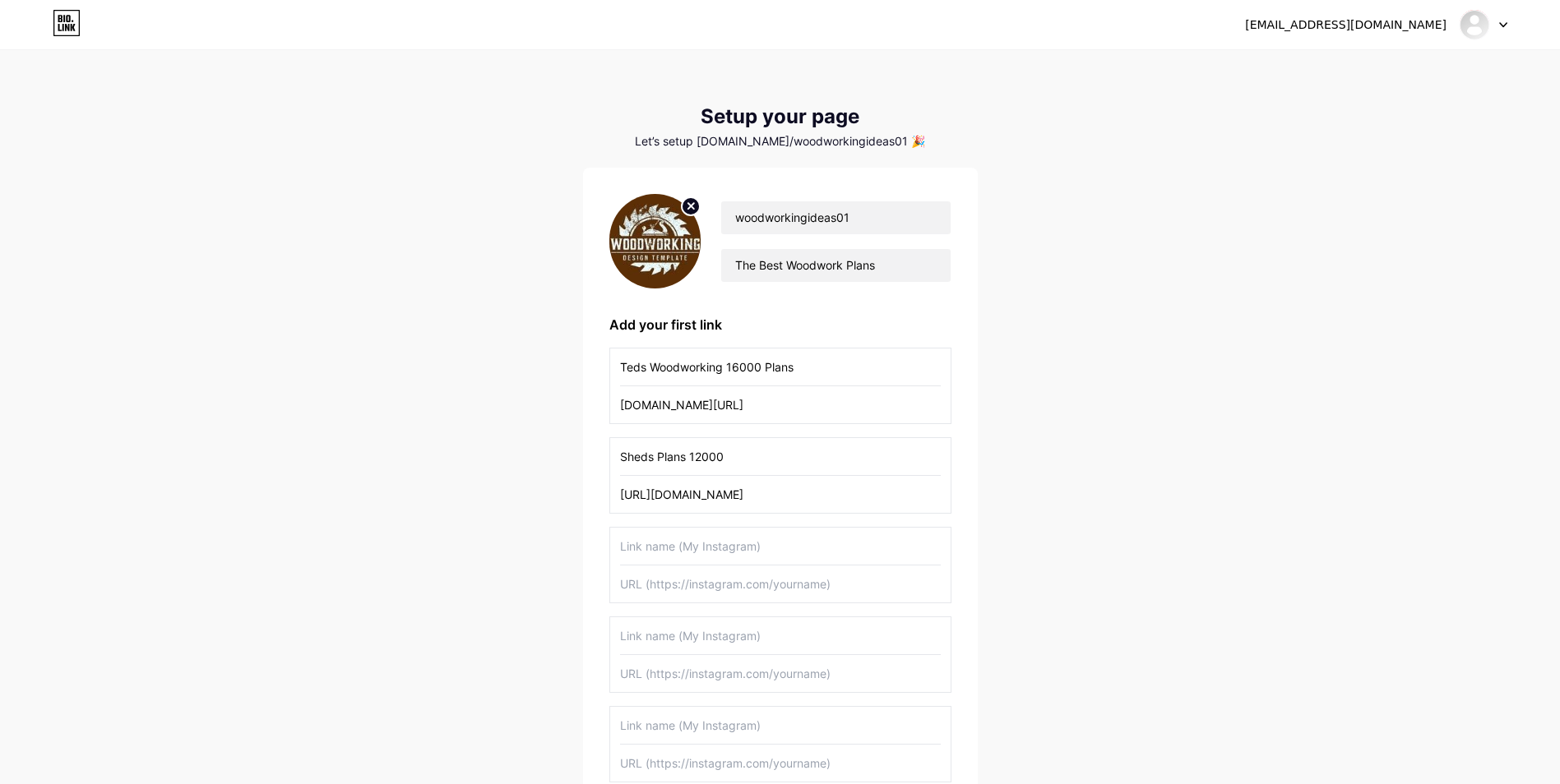
scroll to position [226, 0]
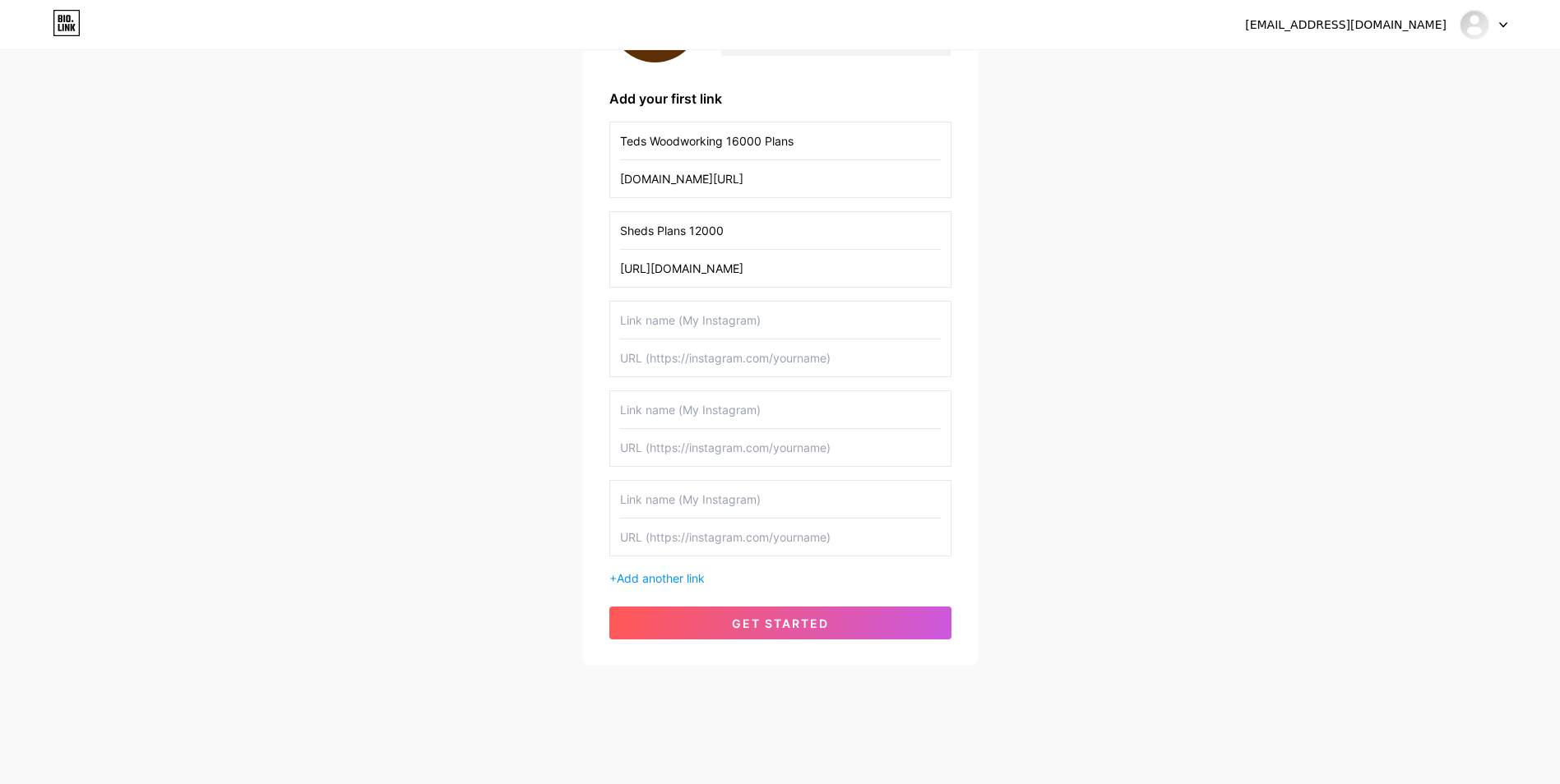
click at [707, 324] on input "text" at bounding box center [780, 320] width 321 height 37
click at [763, 629] on span "get started" at bounding box center [780, 624] width 97 height 14
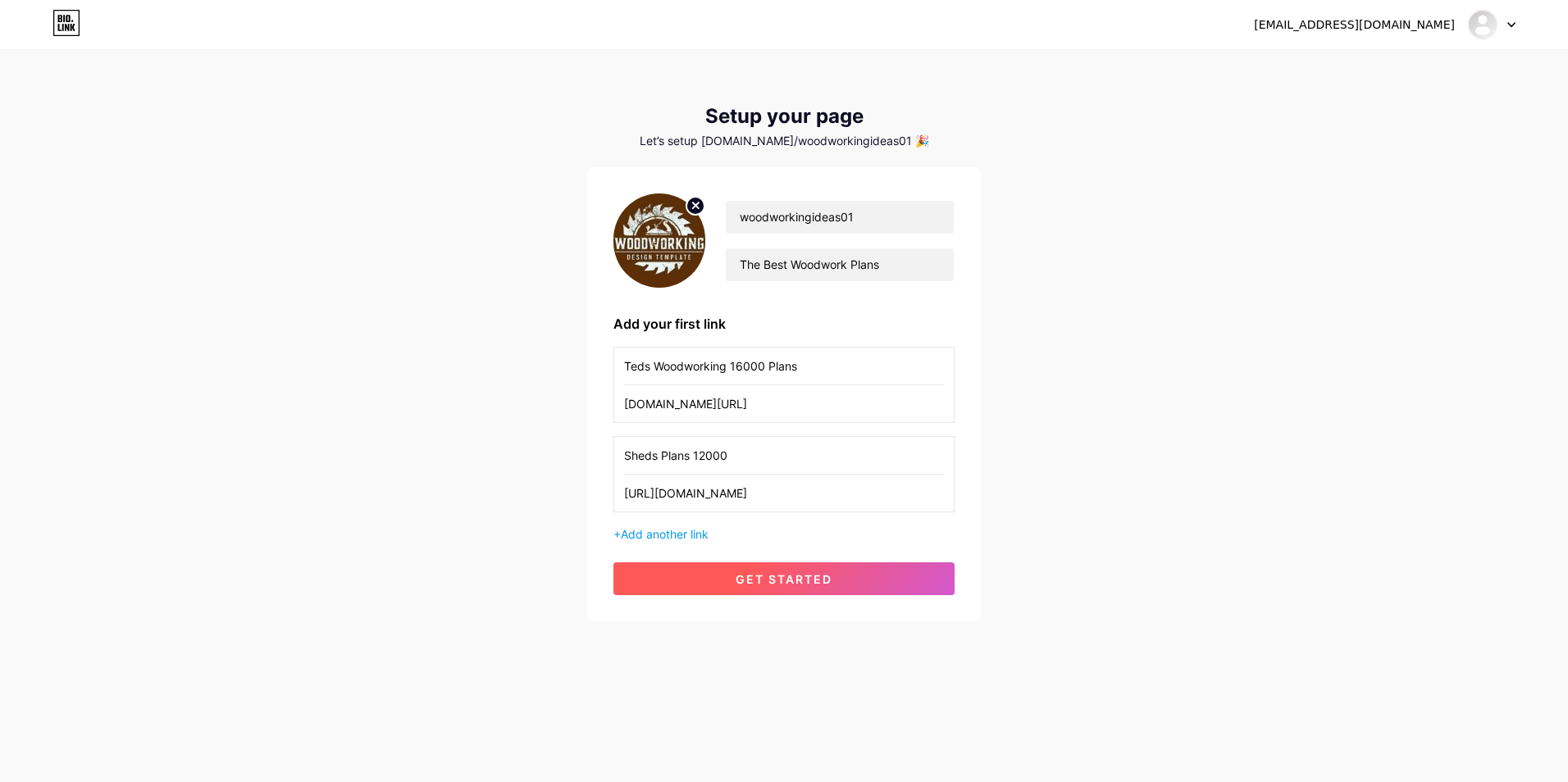
click at [780, 574] on span "get started" at bounding box center [783, 580] width 96 height 14
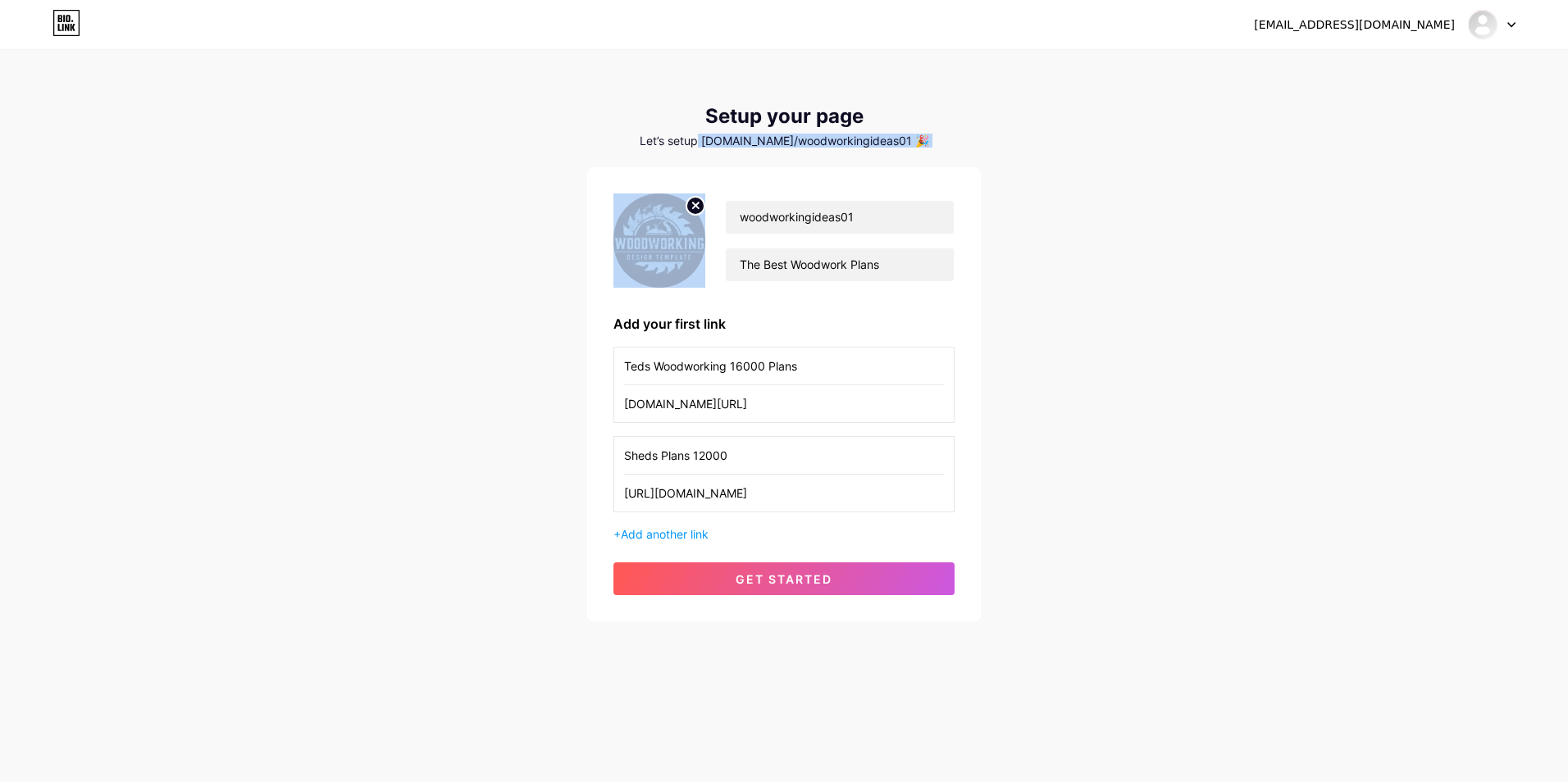
drag, startPoint x: 724, startPoint y: 141, endPoint x: 763, endPoint y: 149, distance: 39.8
click at [763, 149] on div "Setup your page Let’s setup bio.link/woodworkingideas01 🎉 woodworkingideas01 Th…" at bounding box center [784, 363] width 394 height 516
drag, startPoint x: 763, startPoint y: 149, endPoint x: 748, endPoint y: 142, distance: 16.6
click at [764, 143] on div "Let’s setup [DOMAIN_NAME]/woodworkingideas01 🎉" at bounding box center [784, 141] width 394 height 13
drag, startPoint x: 728, startPoint y: 141, endPoint x: 882, endPoint y: 141, distance: 154.0
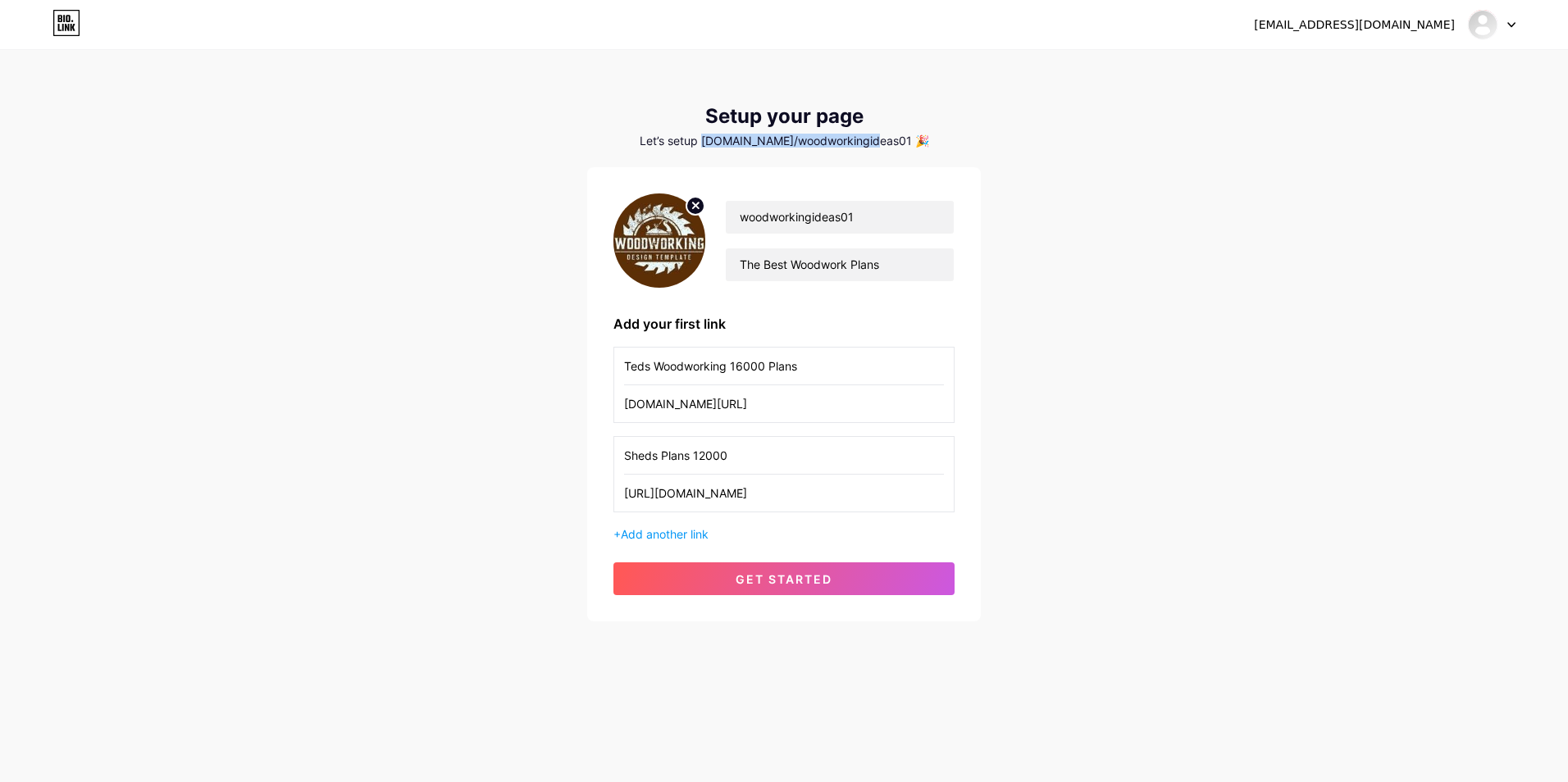
click at [882, 141] on div "Let’s setup [DOMAIN_NAME]/woodworkingideas01 🎉" at bounding box center [784, 141] width 394 height 13
drag, startPoint x: 882, startPoint y: 141, endPoint x: 866, endPoint y: 142, distance: 16.0
copy div "bio.link/woodworkingideas01"
click at [1363, 33] on div "[EMAIL_ADDRESS][DOMAIN_NAME]" at bounding box center [1385, 24] width 262 height 30
click at [1364, 32] on div "[EMAIL_ADDRESS][DOMAIN_NAME]" at bounding box center [1354, 25] width 201 height 17
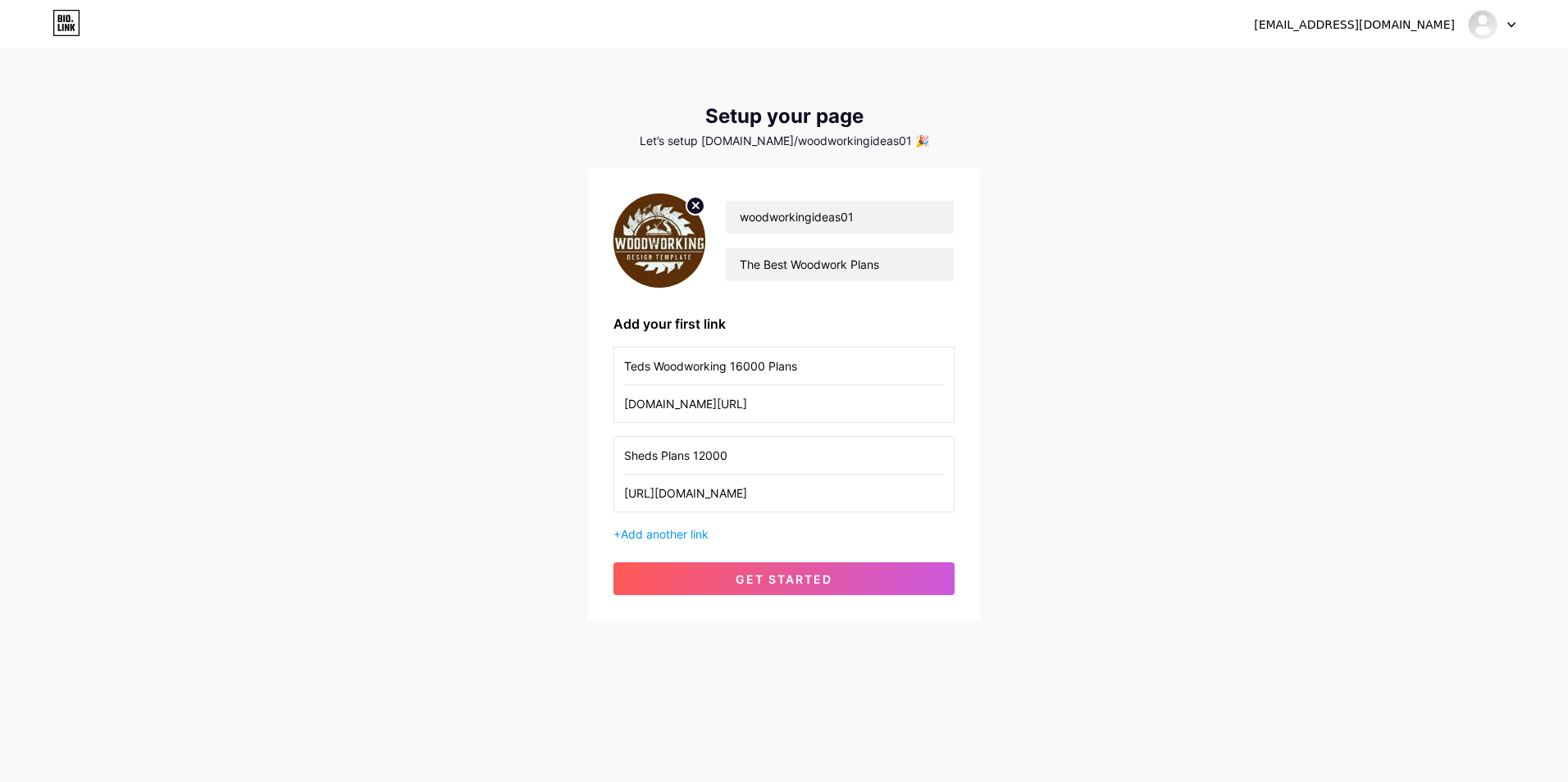
drag, startPoint x: 1364, startPoint y: 32, endPoint x: 998, endPoint y: 260, distance: 431.2
click at [998, 260] on div "akashaffiliate96@gmail.com Dashboard Logout Setup your page Let’s setup bio.lin…" at bounding box center [784, 337] width 1568 height 674
click at [815, 589] on button "get started" at bounding box center [784, 579] width 342 height 33
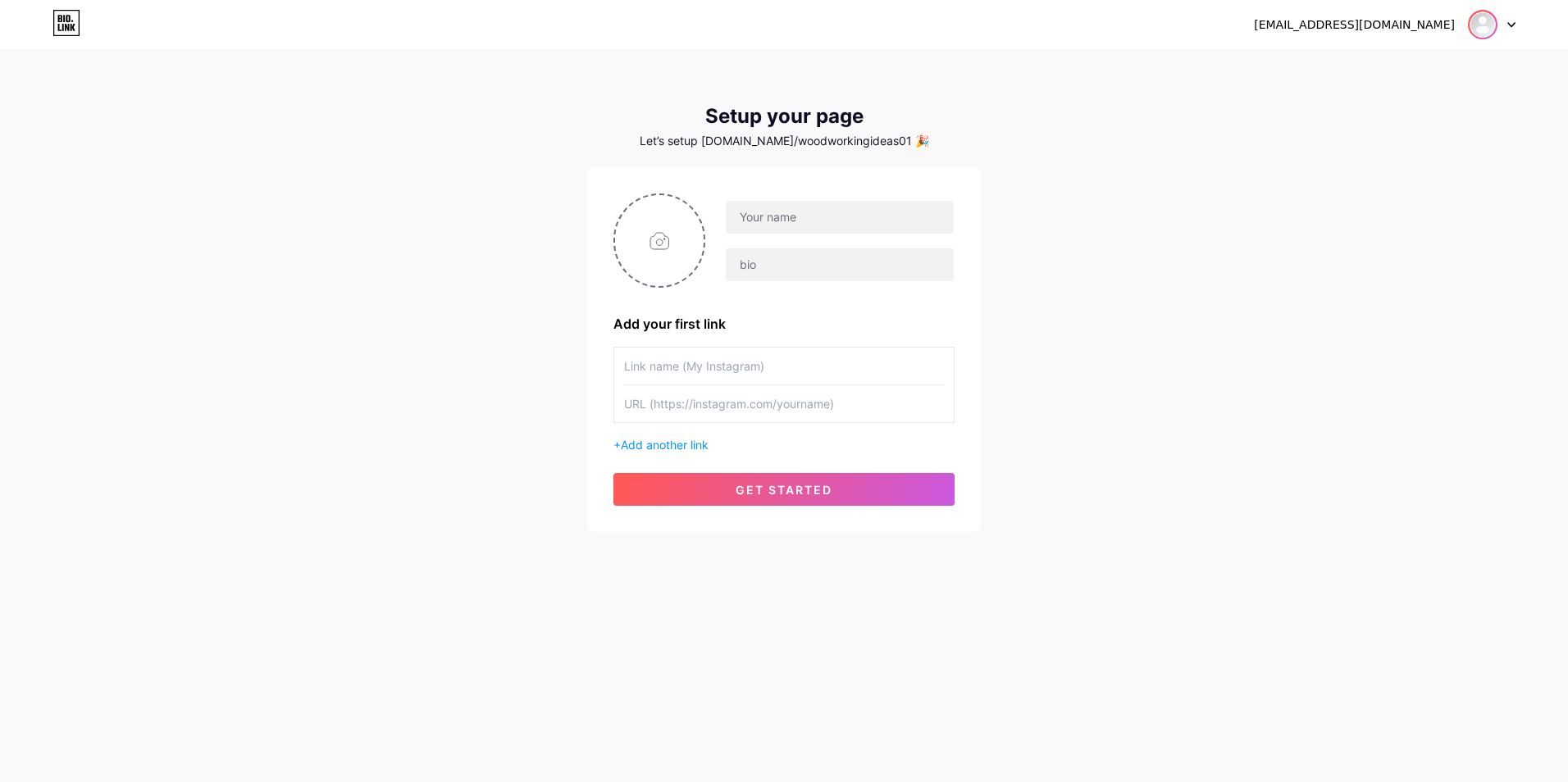
click at [1481, 17] on img at bounding box center [1483, 24] width 26 height 26
click at [1421, 109] on li "Logout" at bounding box center [1413, 111] width 203 height 44
click at [1374, 117] on div "akashaffiliate96@gmail.com Dashboard Logout Setup your page Let’s setup bio.lin…" at bounding box center [784, 292] width 1568 height 585
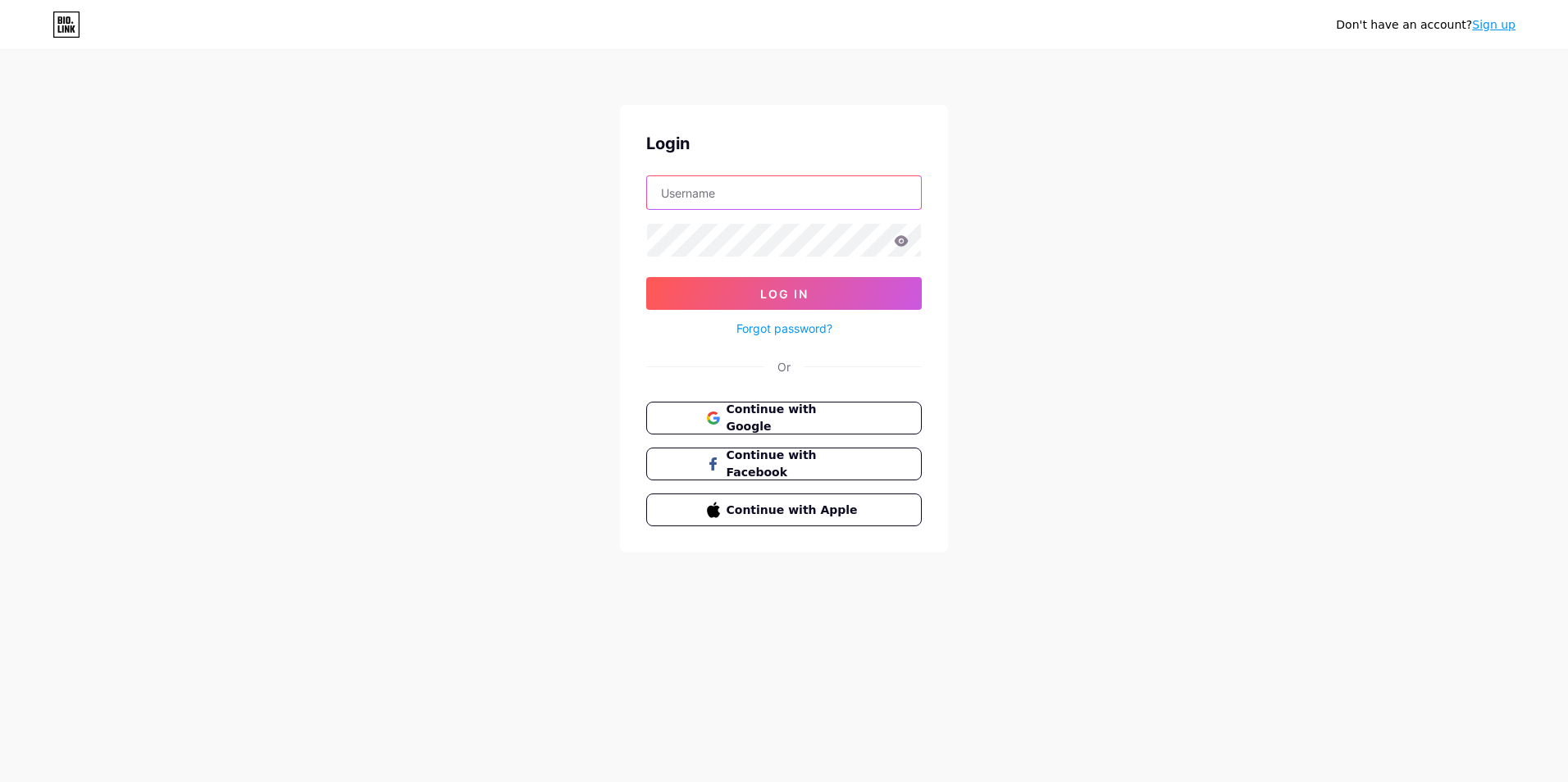
drag, startPoint x: 732, startPoint y: 208, endPoint x: 732, endPoint y: 196, distance: 12.0
click at [732, 208] on input "text" at bounding box center [784, 193] width 274 height 33
type input "[EMAIL_ADDRESS][DOMAIN_NAME]"
click at [647, 277] on button "Log In" at bounding box center [784, 294] width 276 height 33
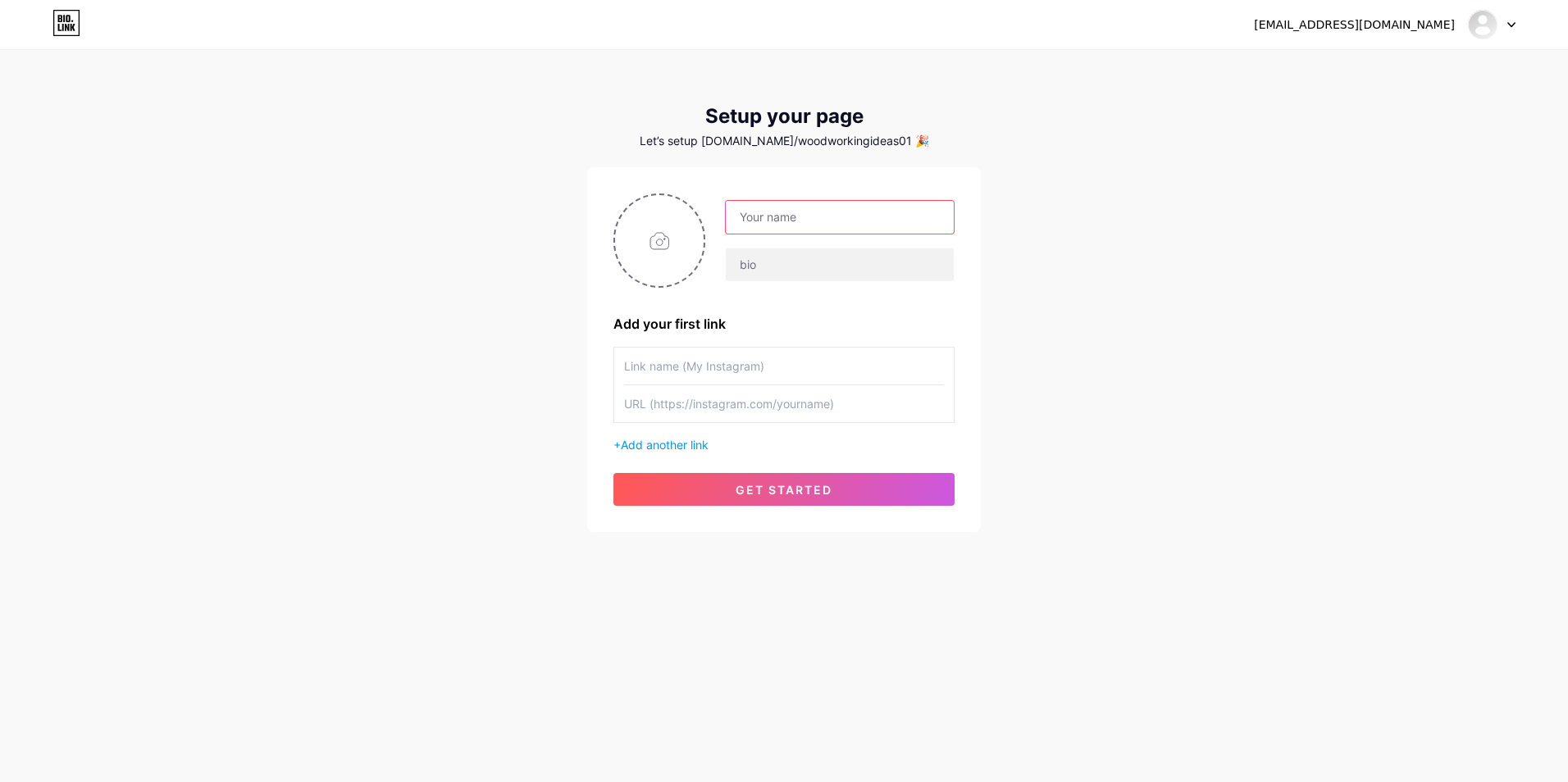
click at [826, 222] on input "text" at bounding box center [840, 217] width 228 height 33
type input "woodworkingideas01"
type input "The Best Woodwork Plans"
type input "Teds Woodworking 16000 Plans"
type input "[DOMAIN_NAME][URL]"
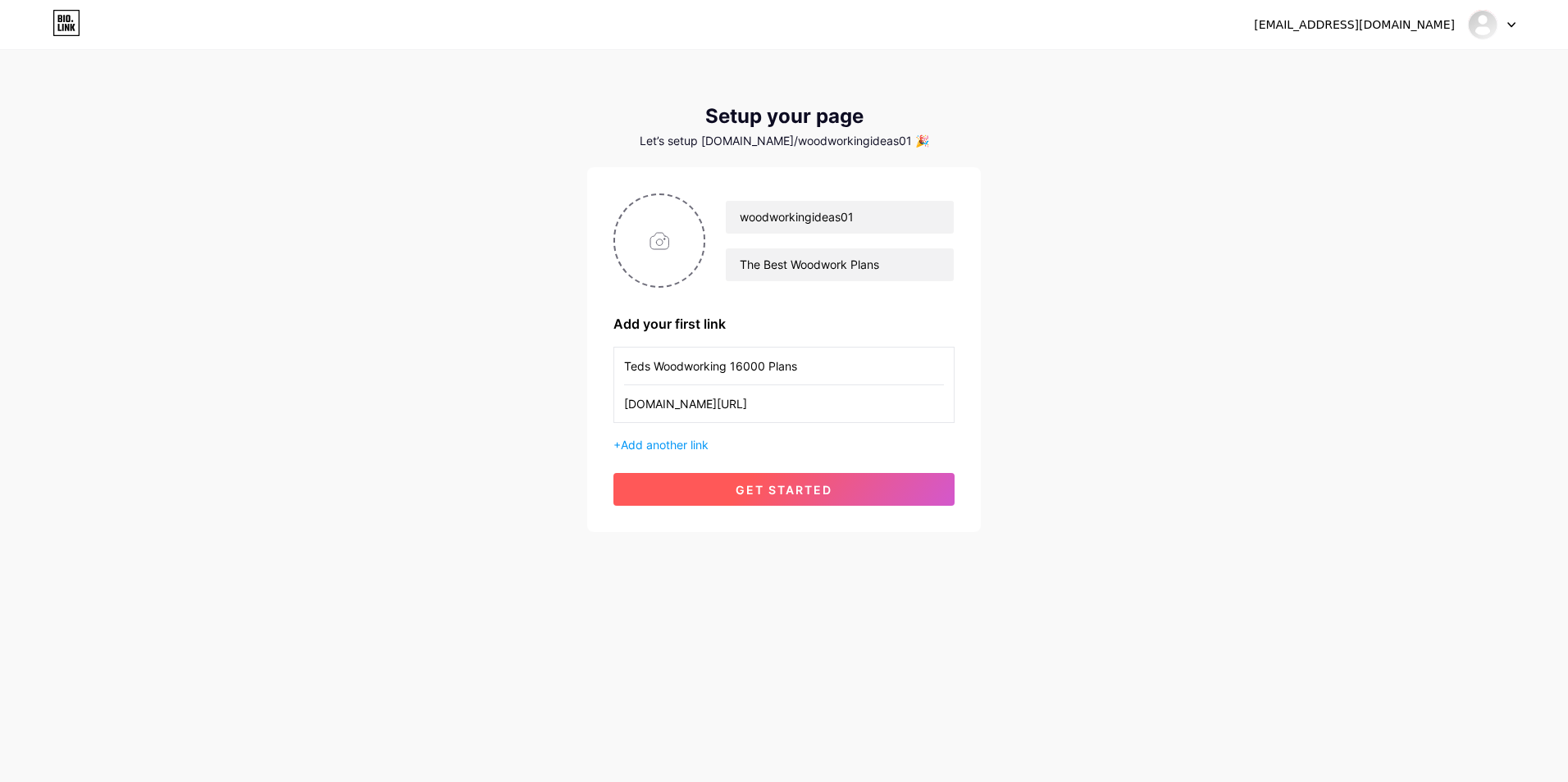
click at [700, 485] on button "get started" at bounding box center [784, 489] width 342 height 33
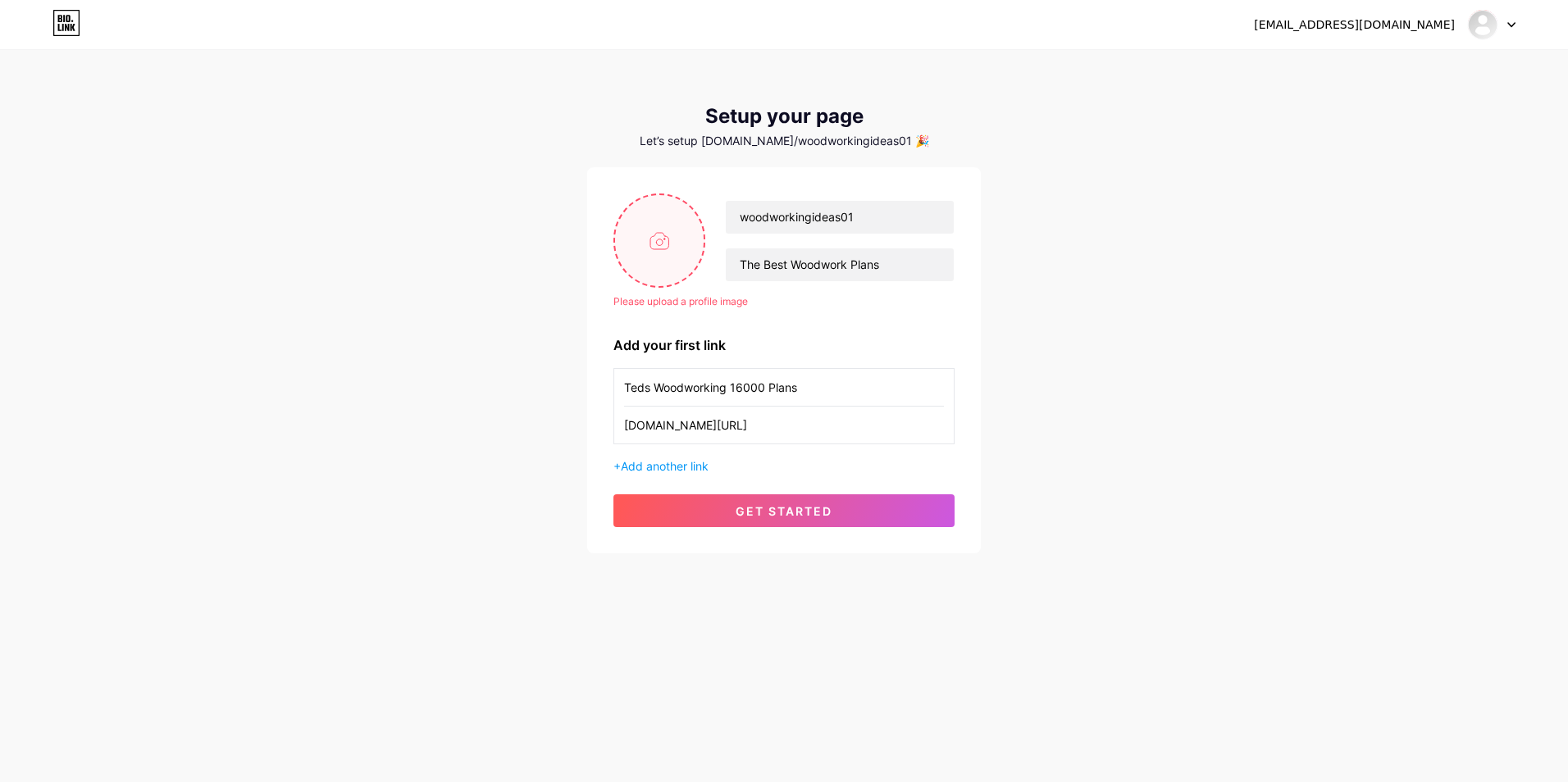
click at [685, 223] on input "file" at bounding box center [660, 241] width 89 height 91
type input "C:\fakepath\522368765_17848451430521779_1141029122145053020_n.jpg"
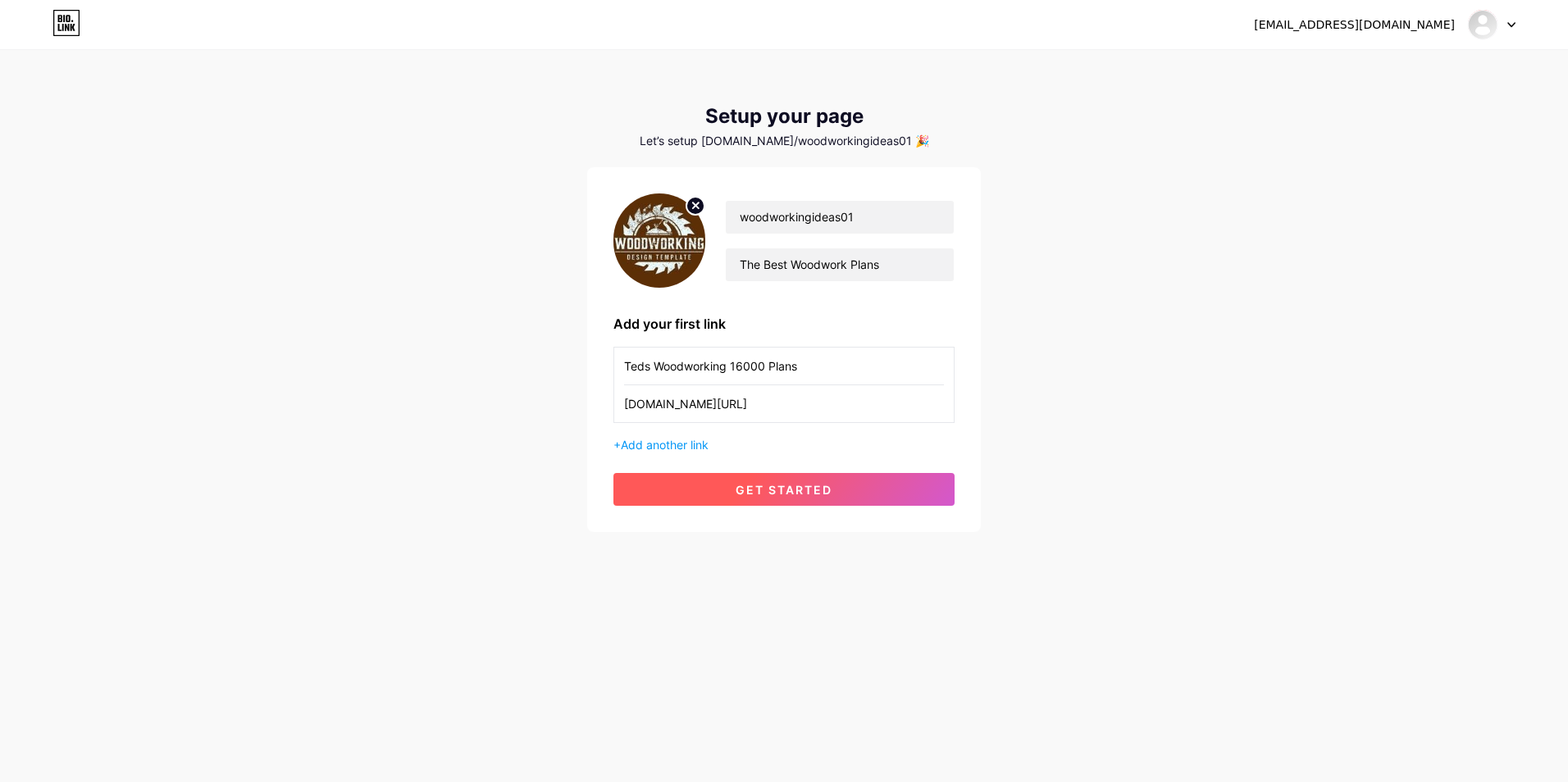
click at [788, 502] on button "get started" at bounding box center [784, 489] width 342 height 33
click at [1504, 34] on div at bounding box center [1492, 24] width 48 height 30
click at [1450, 123] on li "Logout" at bounding box center [1413, 111] width 203 height 44
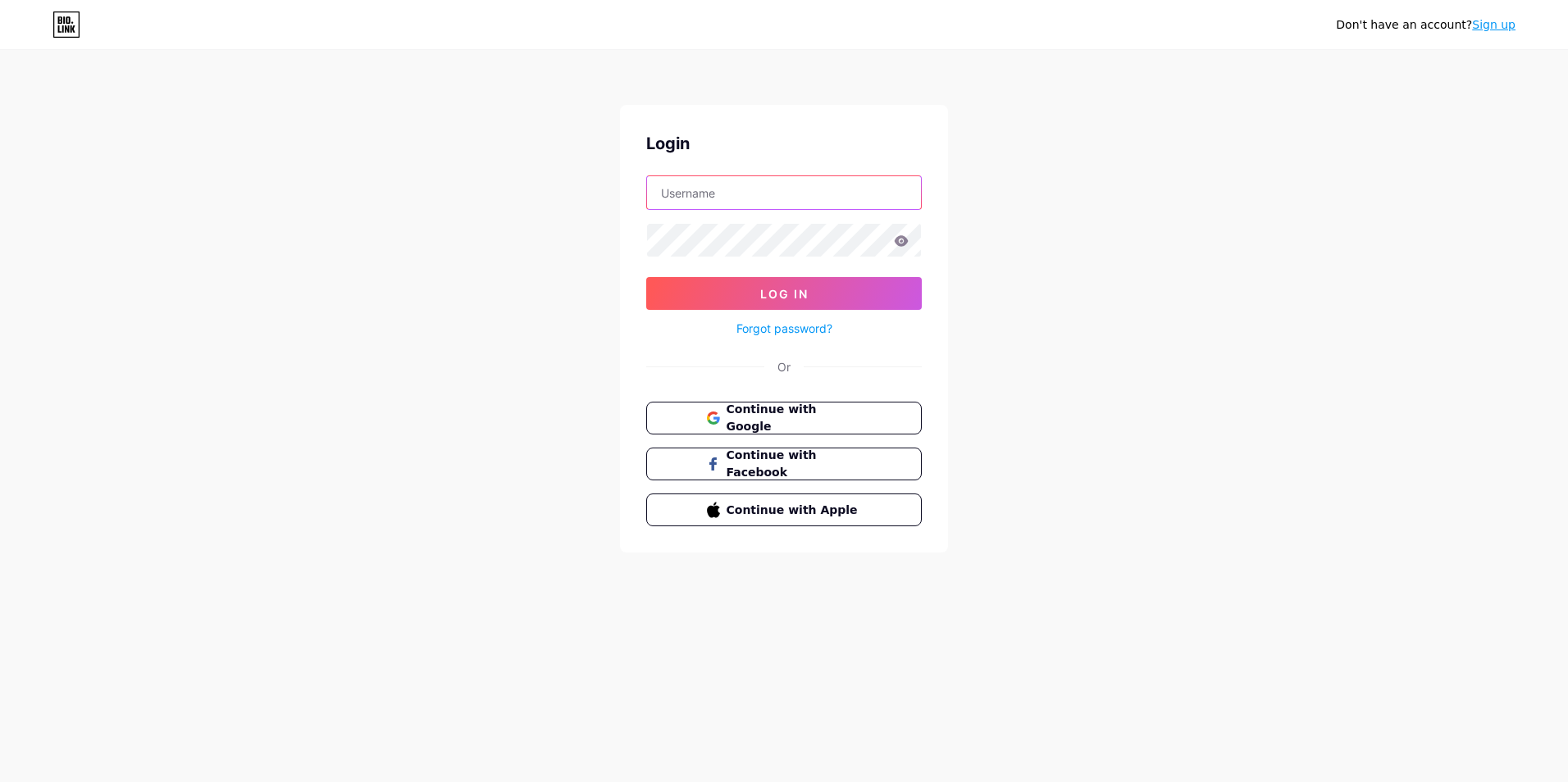
click at [746, 196] on input "text" at bounding box center [784, 193] width 274 height 33
type input "[EMAIL_ADDRESS][DOMAIN_NAME]"
click at [820, 318] on div "Forgot password?" at bounding box center [784, 324] width 276 height 29
click at [829, 293] on button "Log In" at bounding box center [784, 294] width 276 height 33
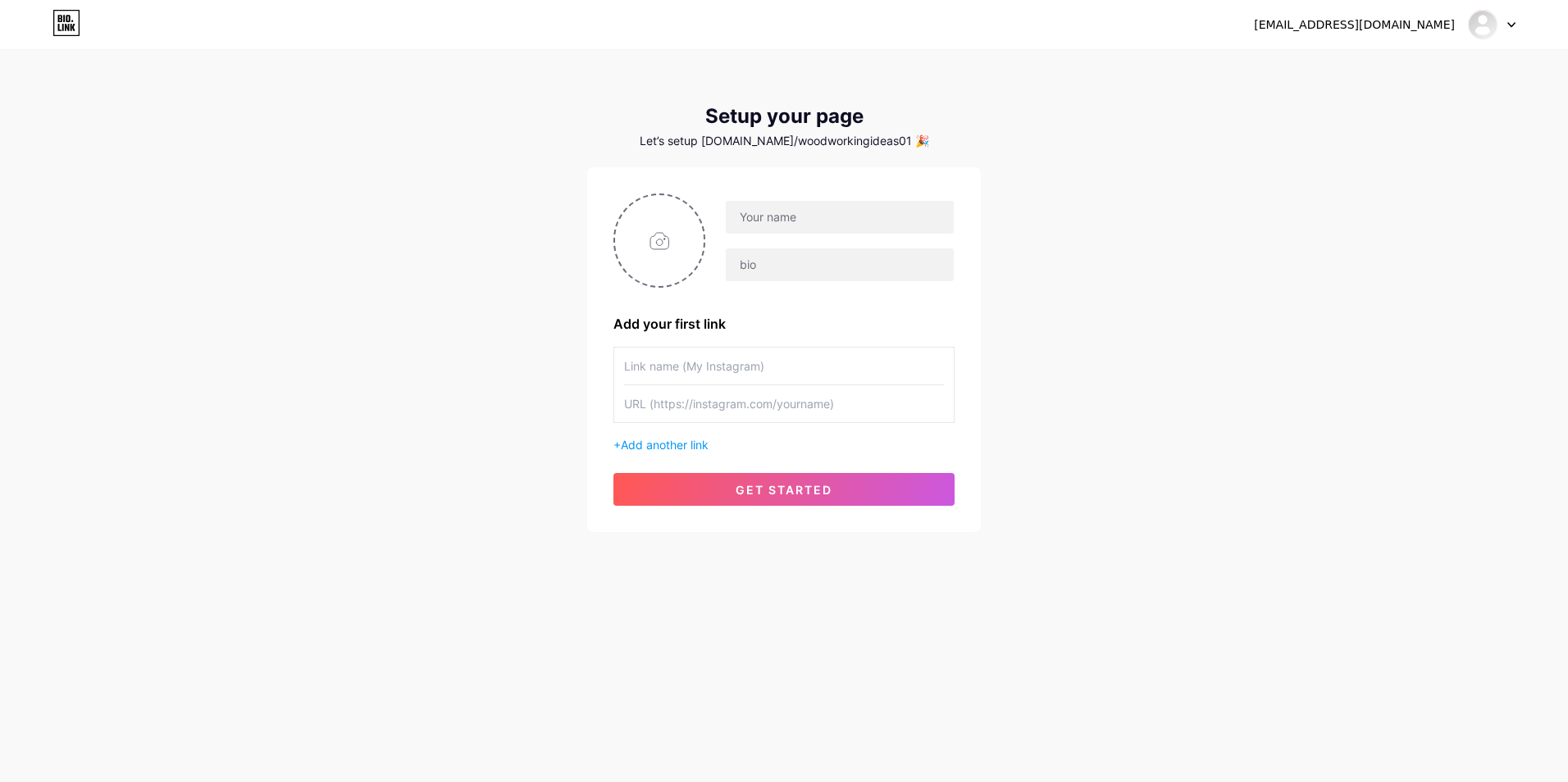
click at [718, 133] on div "Setup your page Let’s setup bio.link/woodworkingideas01 🎉" at bounding box center [784, 126] width 394 height 43
drag, startPoint x: 718, startPoint y: 133, endPoint x: 714, endPoint y: 150, distance: 17.5
click at [714, 150] on div "Setup your page Let’s setup bio.link/woodworkingideas01 🎉 Add your first link +…" at bounding box center [784, 319] width 394 height 427
click at [670, 214] on input "file" at bounding box center [660, 241] width 89 height 91
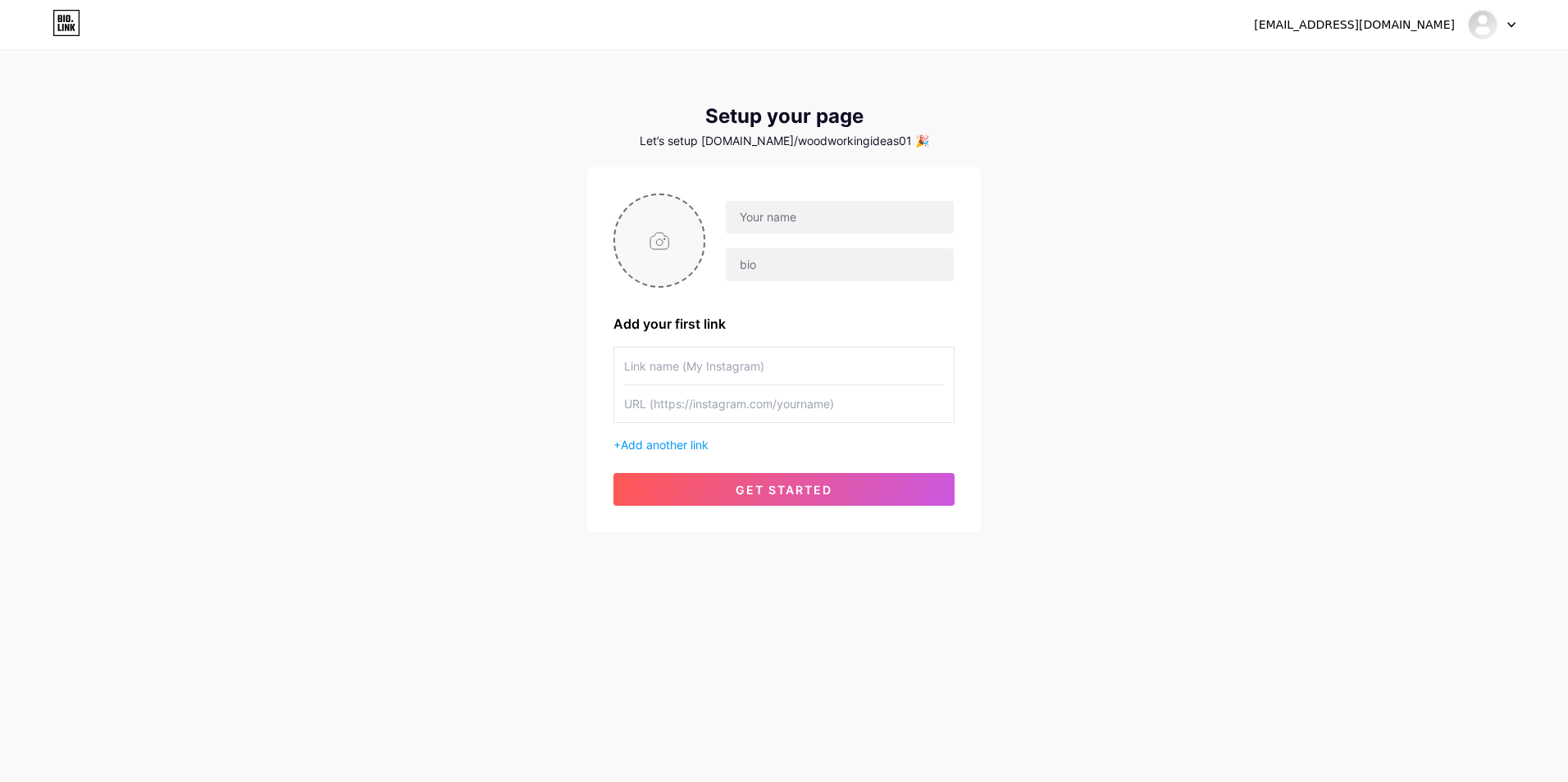
type input "C:\fakepath\522368765_17848451430521779_1141029122145053020_n.jpg"
click at [814, 217] on input "text" at bounding box center [840, 217] width 228 height 33
type input "woodworkingideas01"
type input "The Best Woodwork Plans"
type input "Teds Woodworking 16000 Plans"
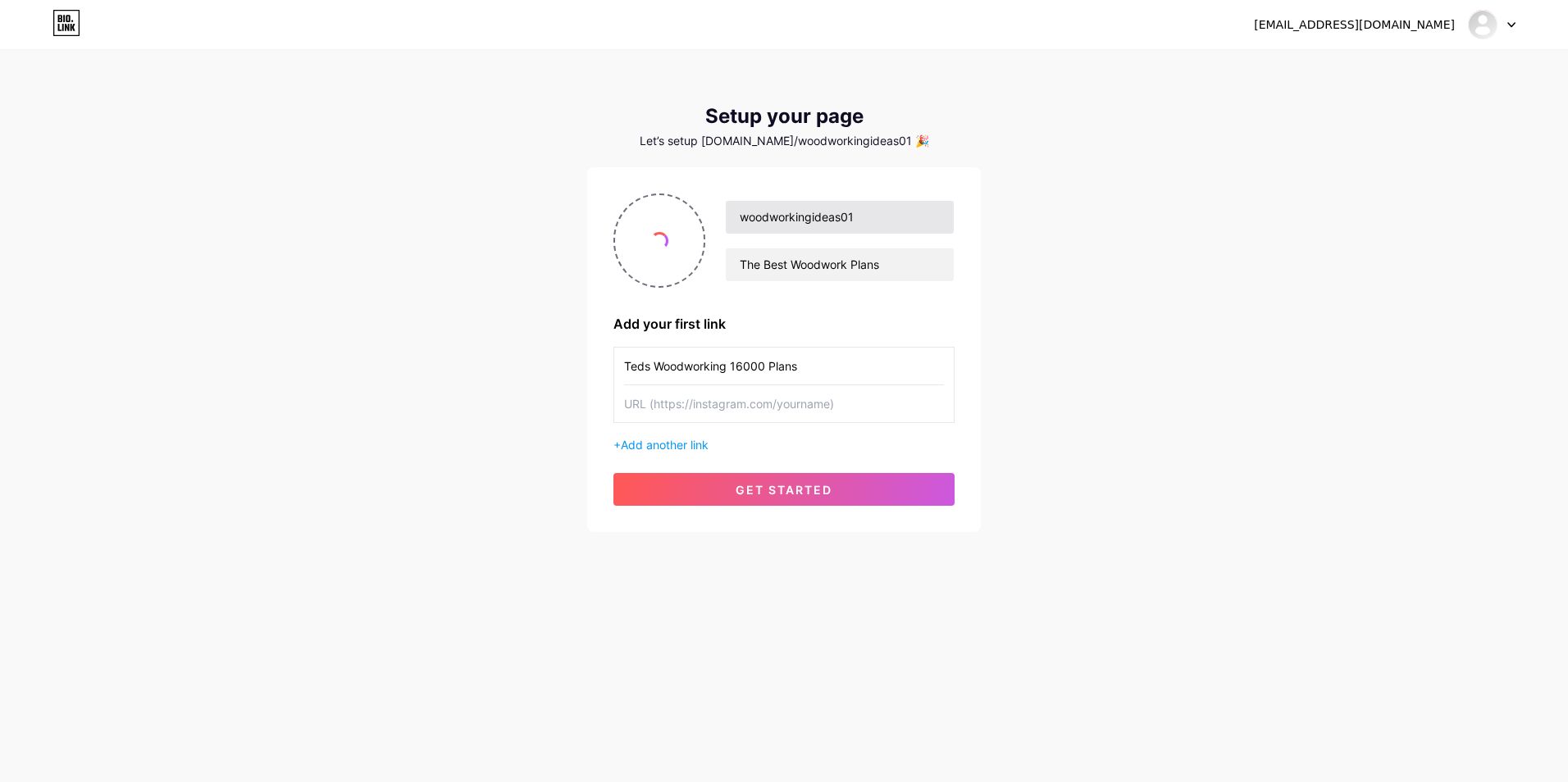
type input "[DOMAIN_NAME][URL]"
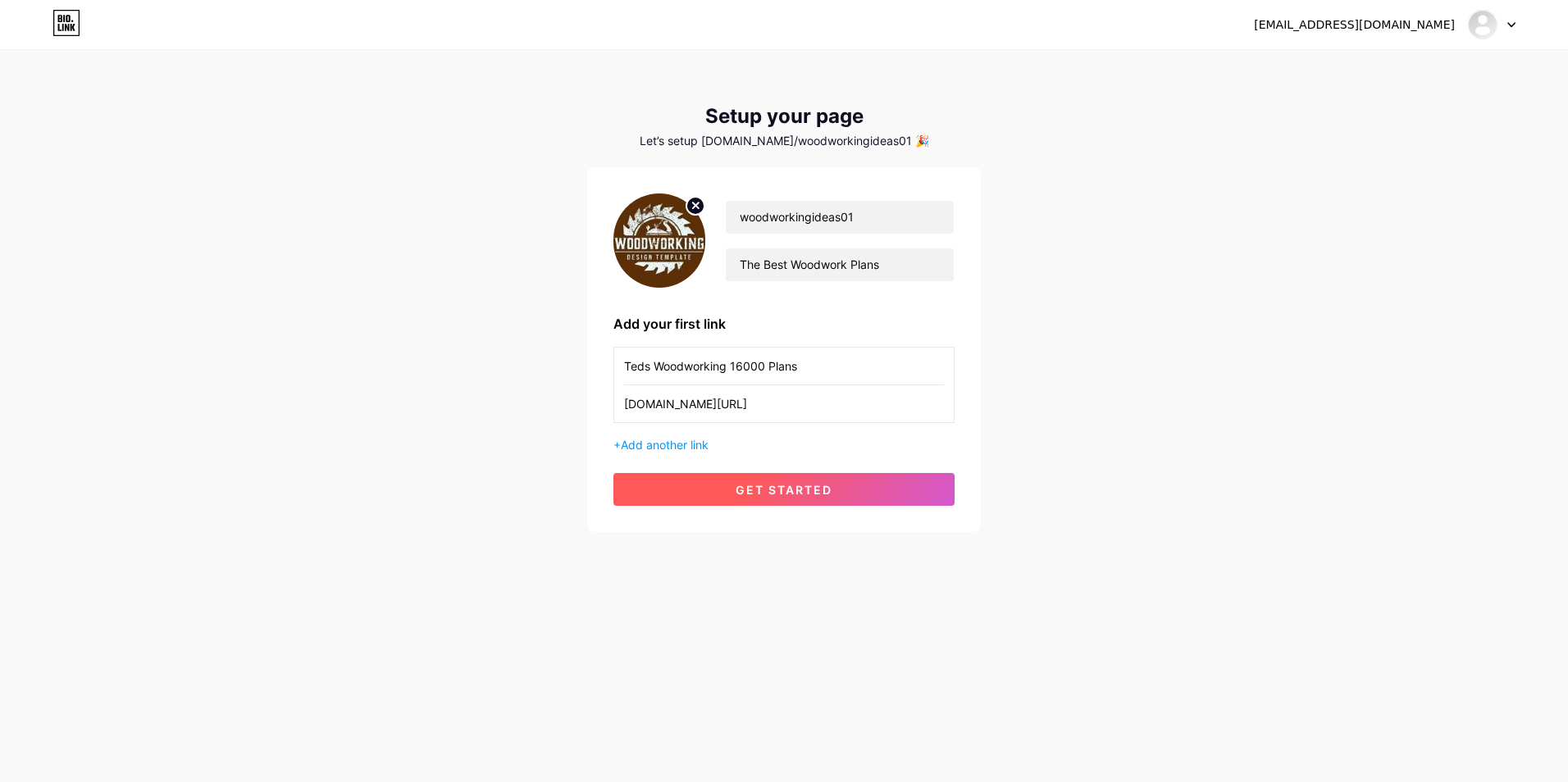
click at [741, 488] on span "get started" at bounding box center [783, 490] width 96 height 14
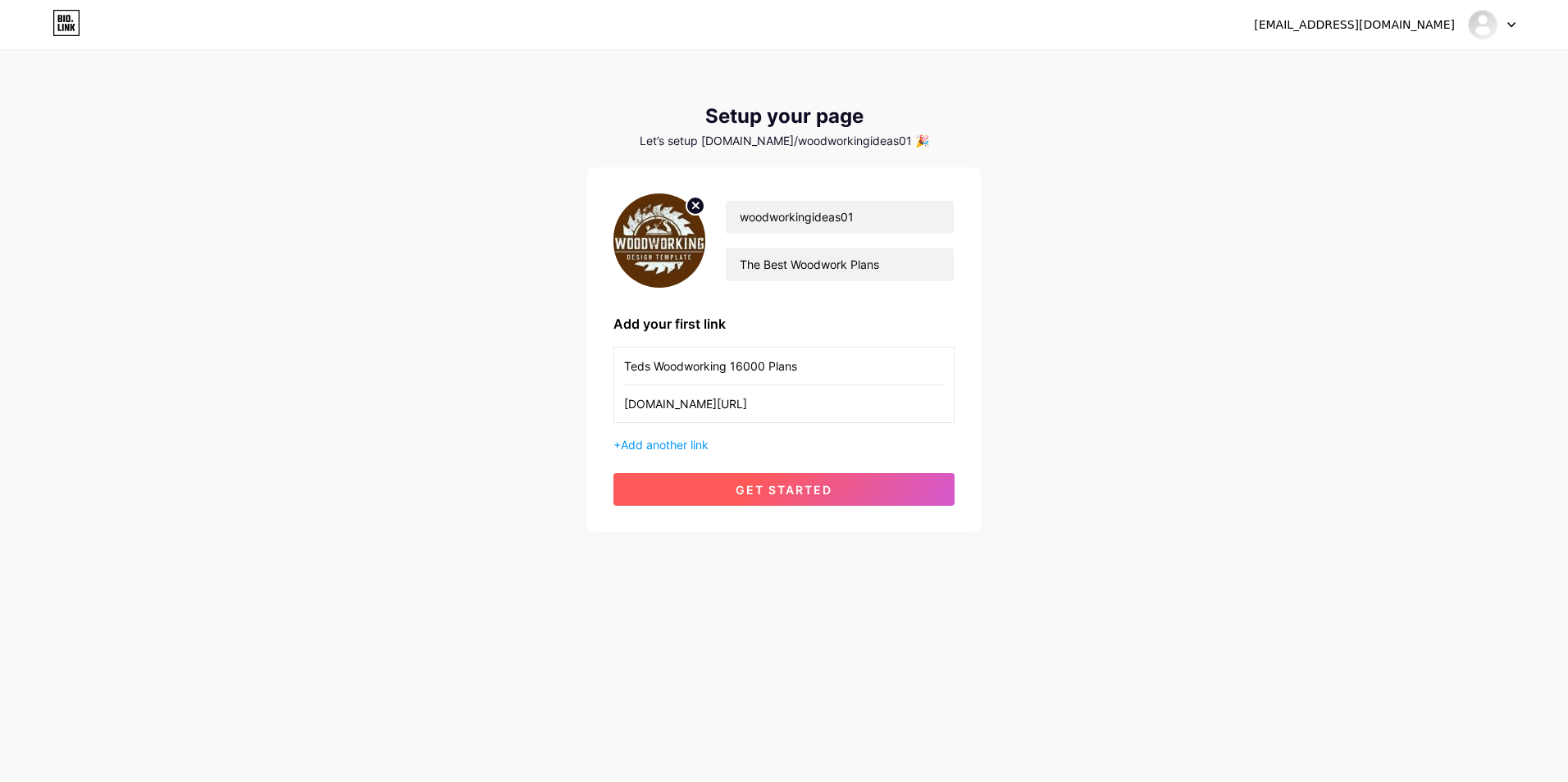
click at [741, 488] on span "get started" at bounding box center [783, 490] width 96 height 14
click at [1462, 32] on div "[EMAIL_ADDRESS][DOMAIN_NAME]" at bounding box center [1385, 24] width 262 height 30
click at [1422, 23] on div "[EMAIL_ADDRESS][DOMAIN_NAME]" at bounding box center [1354, 25] width 201 height 17
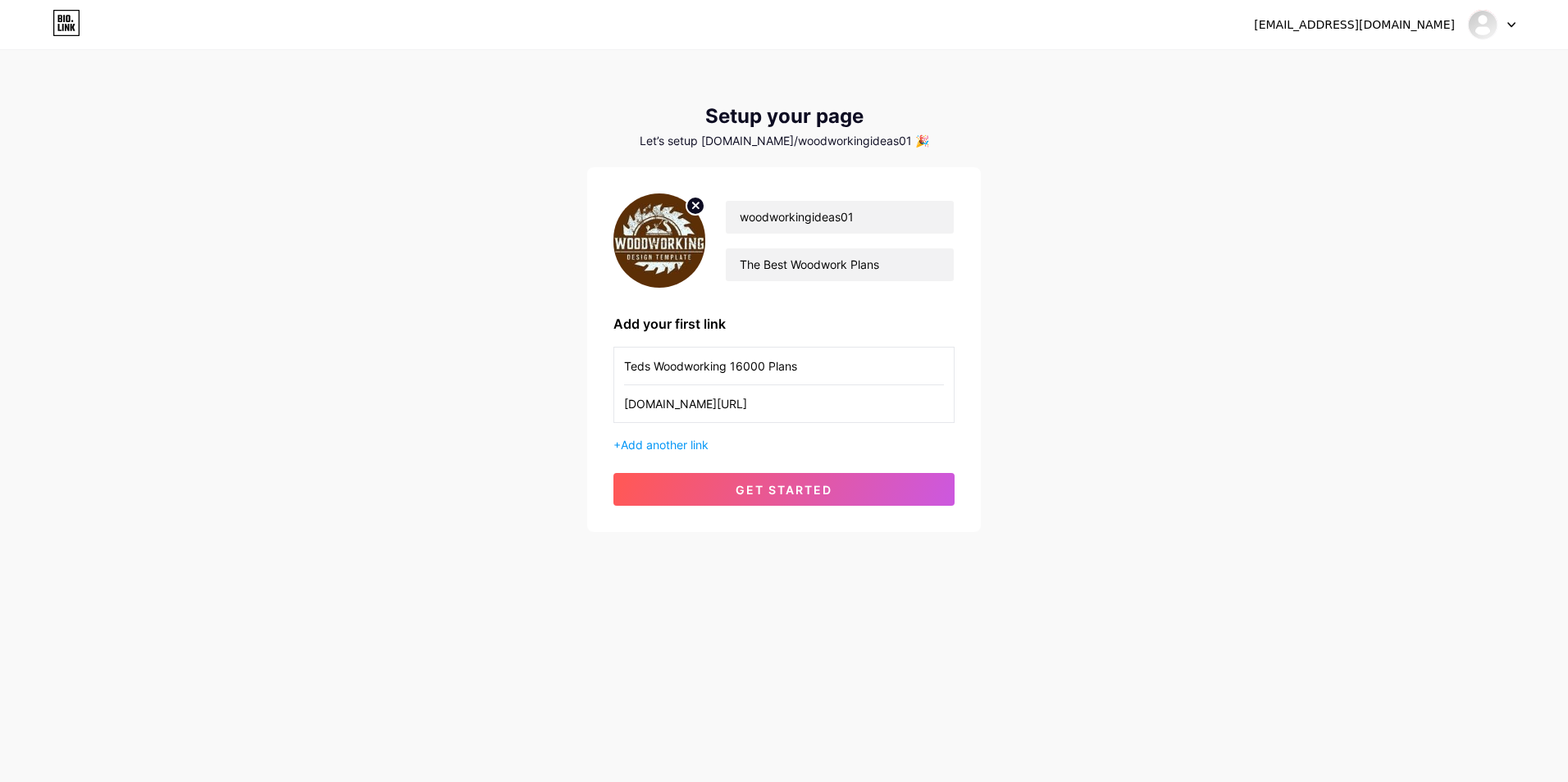
click at [1515, 23] on icon at bounding box center [1512, 24] width 7 height 4
click at [1381, 69] on link "Dashboard" at bounding box center [1413, 67] width 203 height 44
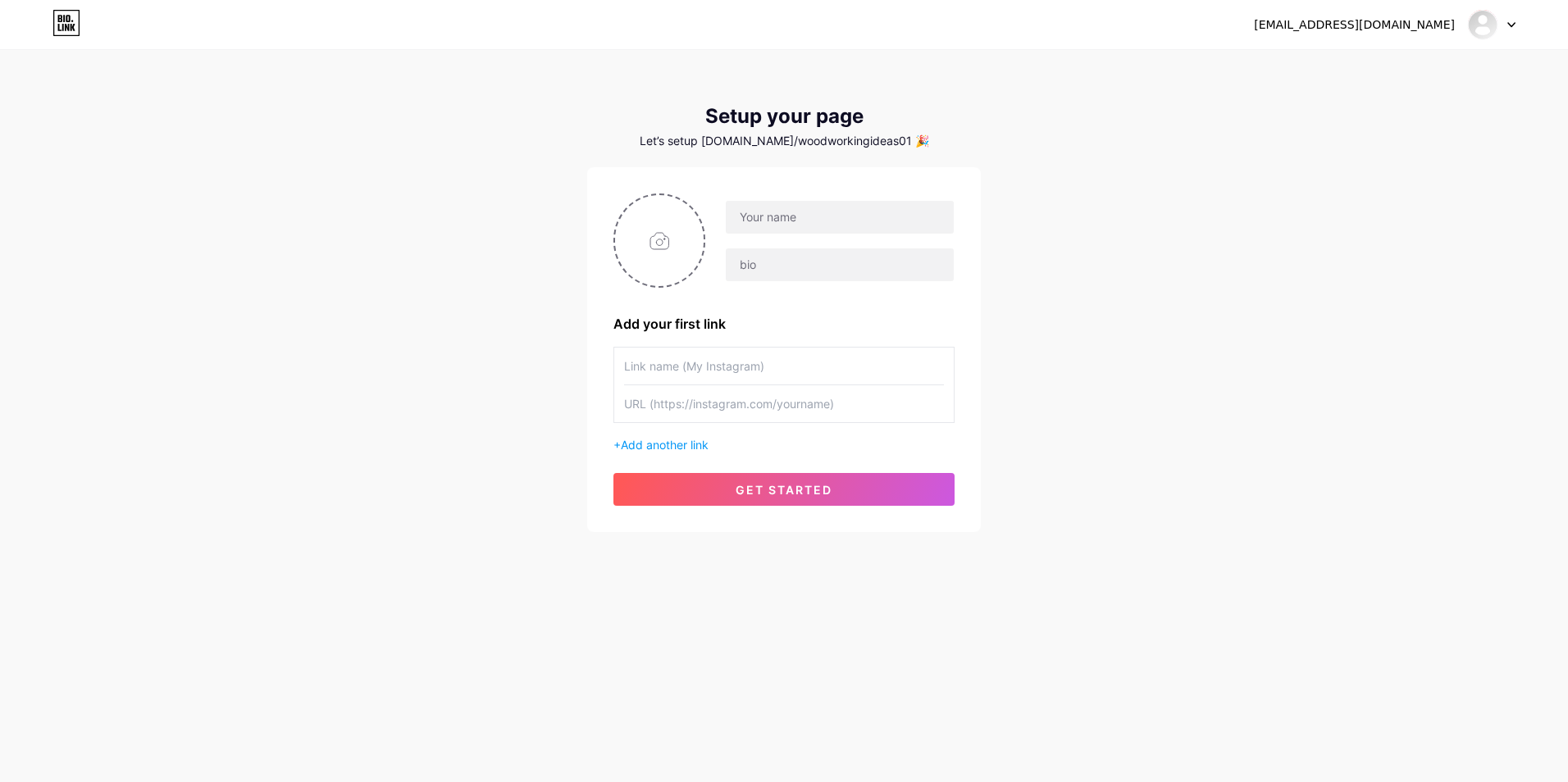
click at [1500, 23] on div at bounding box center [1492, 24] width 48 height 30
click at [1369, 73] on link "Dashboard" at bounding box center [1413, 67] width 203 height 44
click at [816, 214] on input "text" at bounding box center [840, 217] width 228 height 33
type input "woodworkingideas01"
type input "The Best Woodwork Plans"
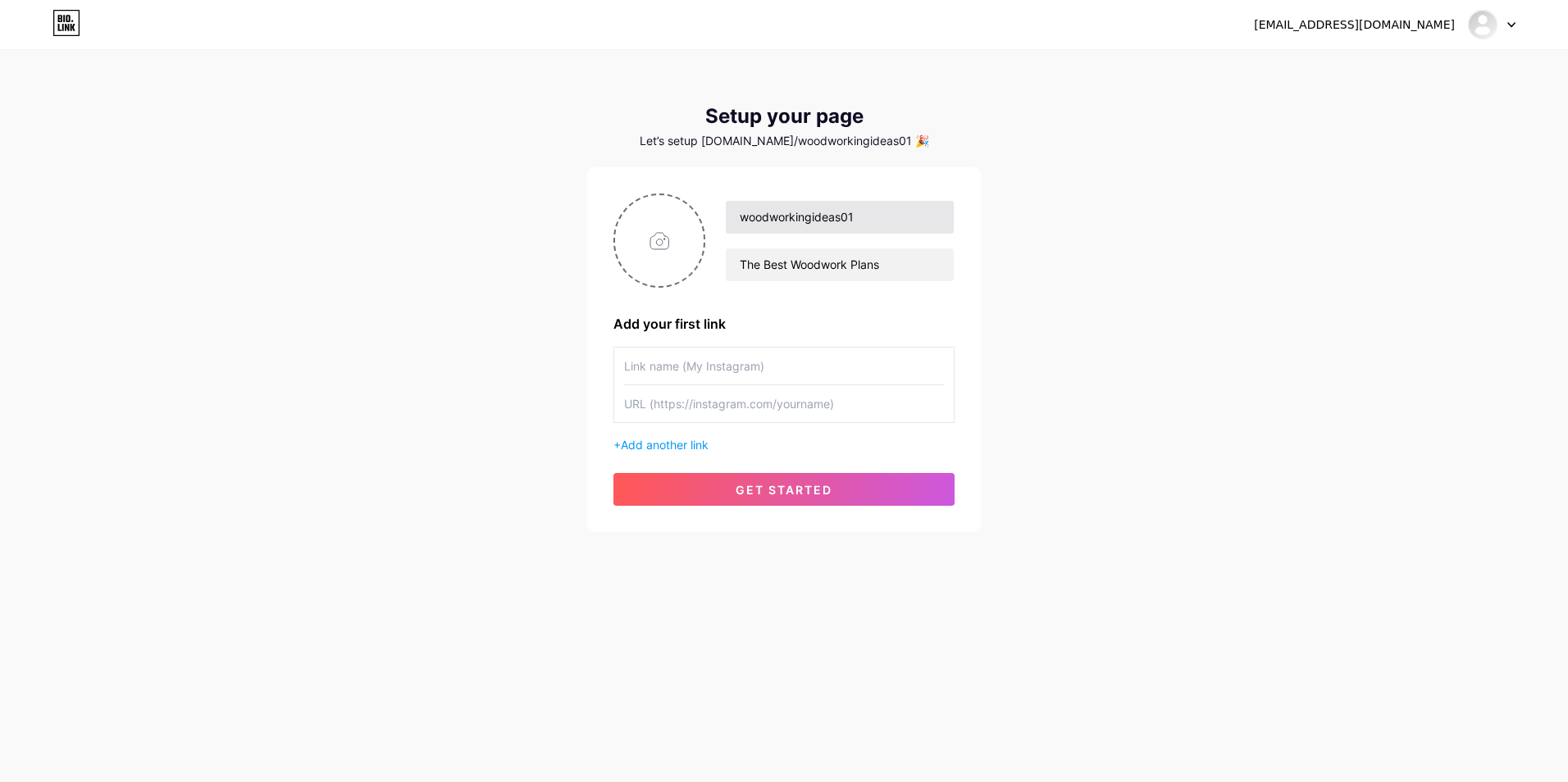
type input "Teds Woodworking 16000 Plans"
type input "[DOMAIN_NAME][URL]"
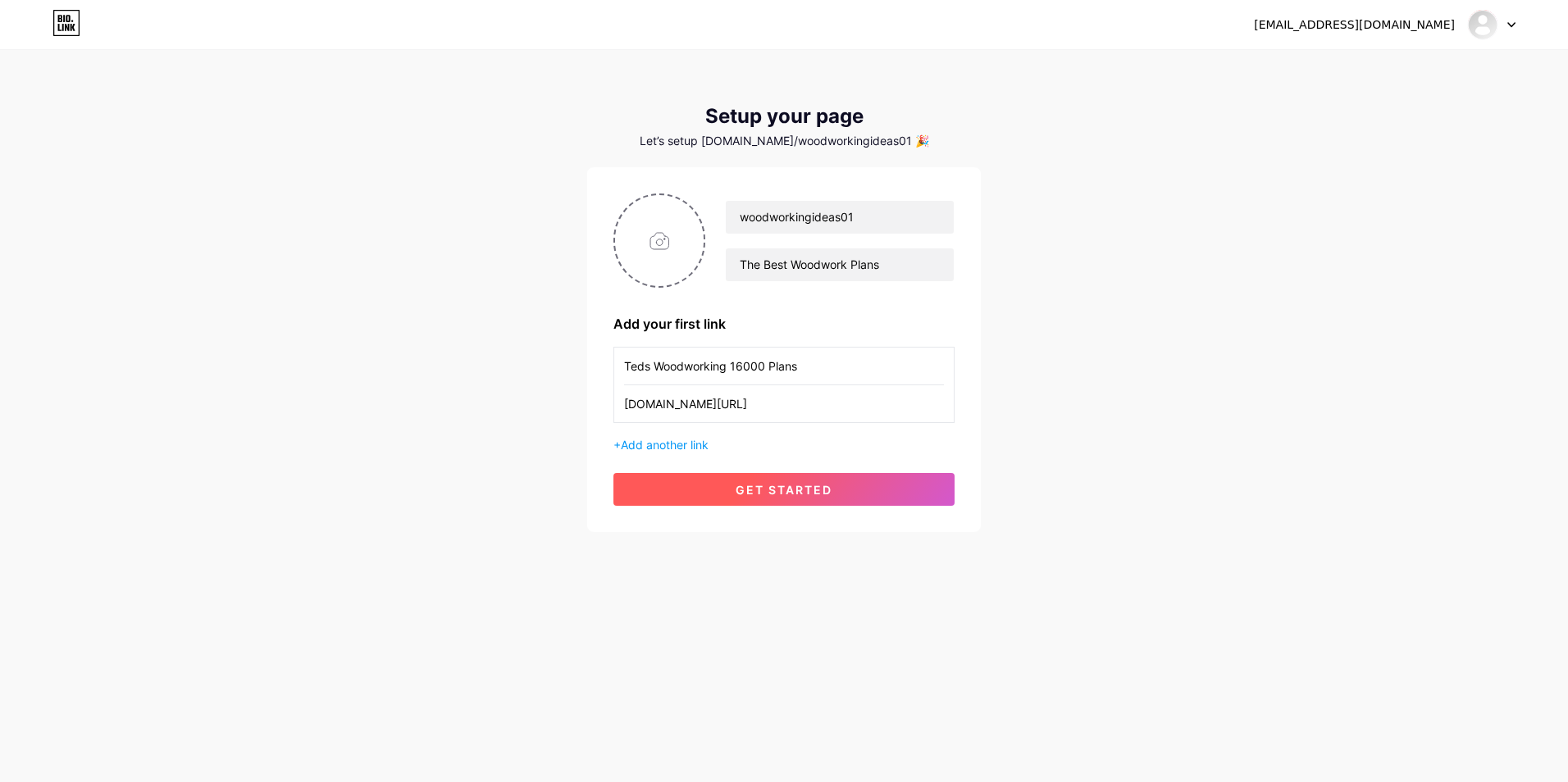
click at [749, 491] on span "get started" at bounding box center [783, 490] width 96 height 14
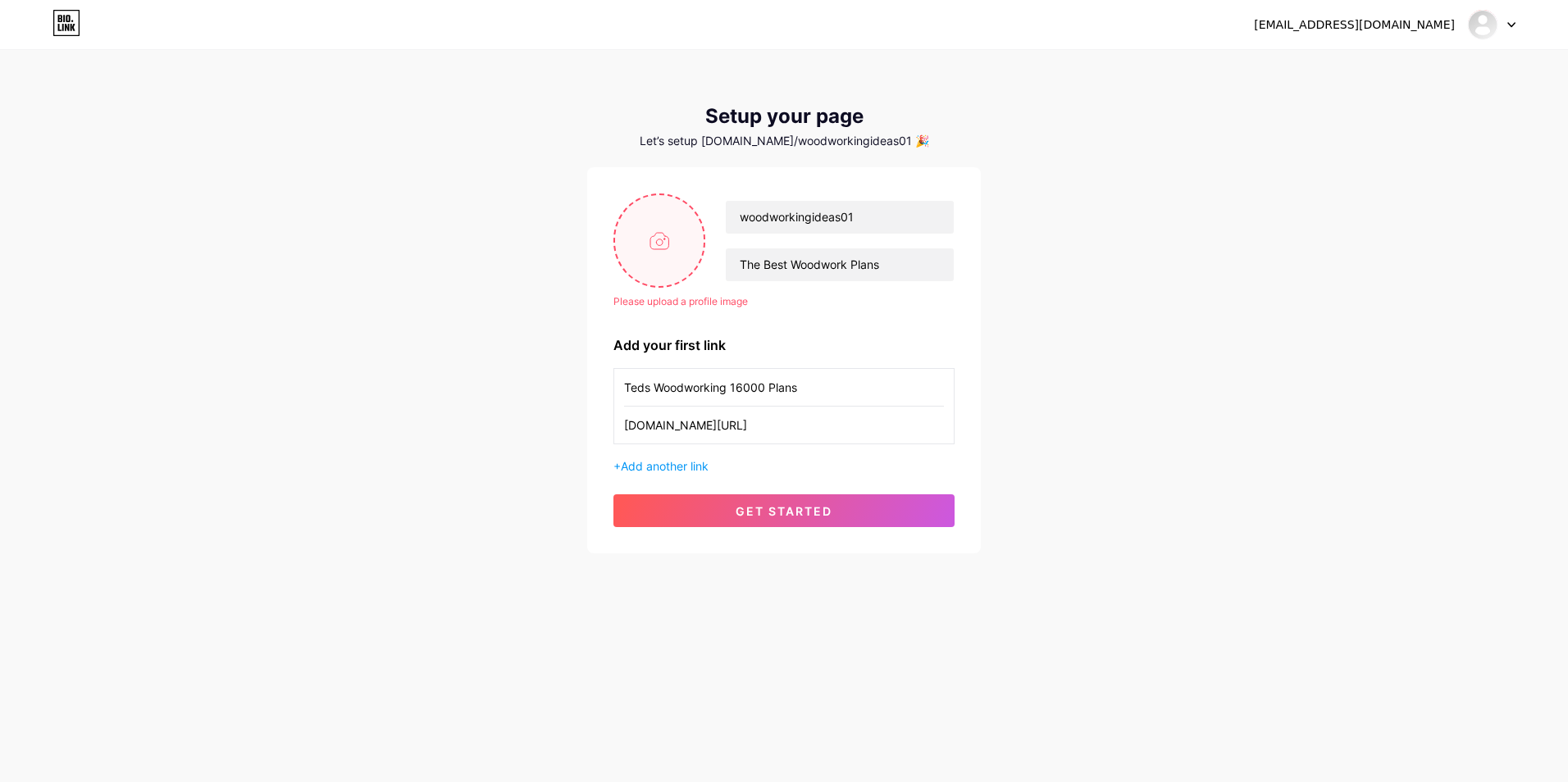
click at [688, 254] on input "file" at bounding box center [660, 241] width 89 height 91
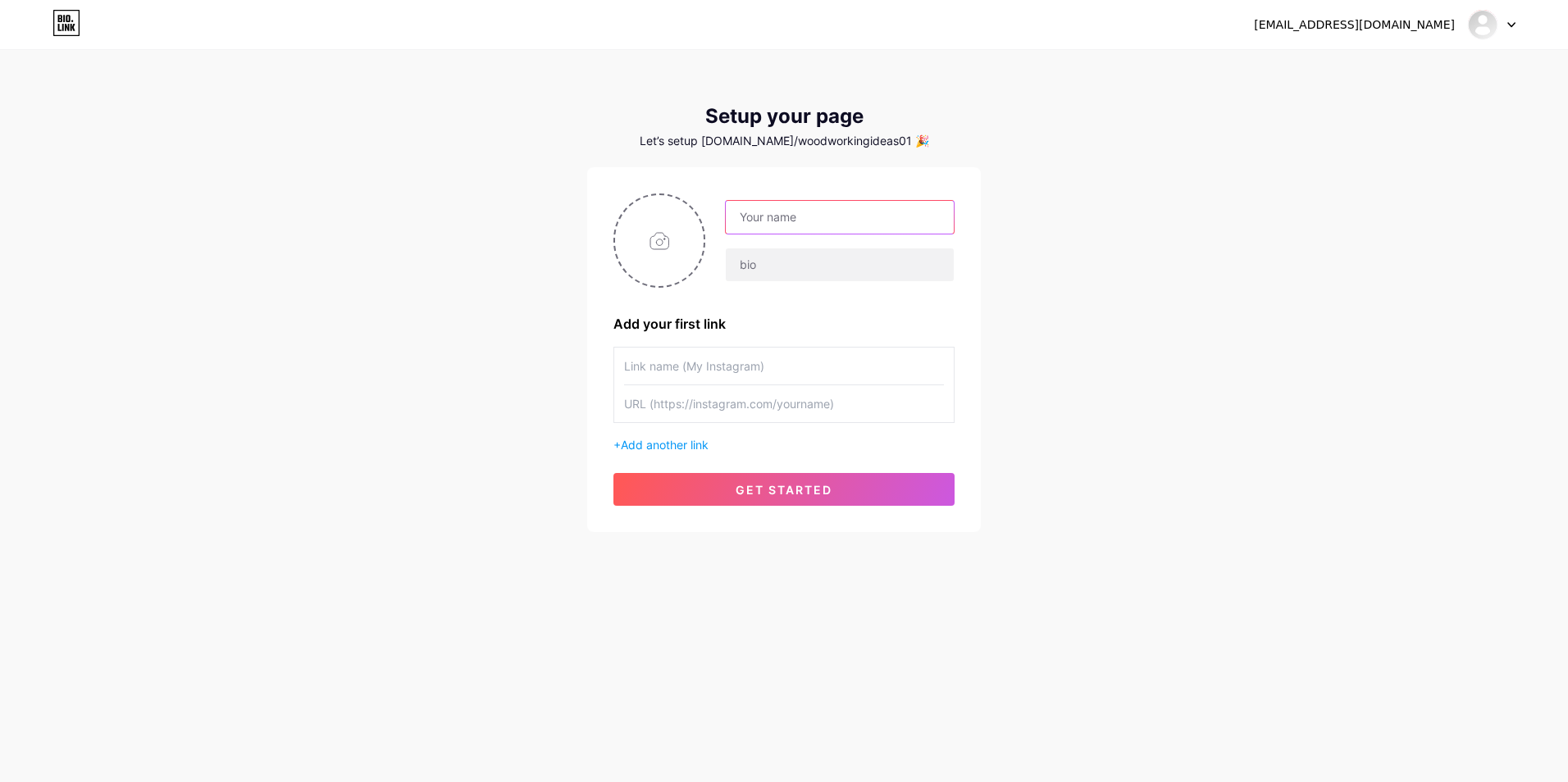
click at [754, 201] on input "text" at bounding box center [840, 217] width 228 height 33
type input "woodworkingideas01"
type input "The Best Woodwork Plans"
type input "Teds Woodworking 16000 Plans"
type input "[DOMAIN_NAME][URL]"
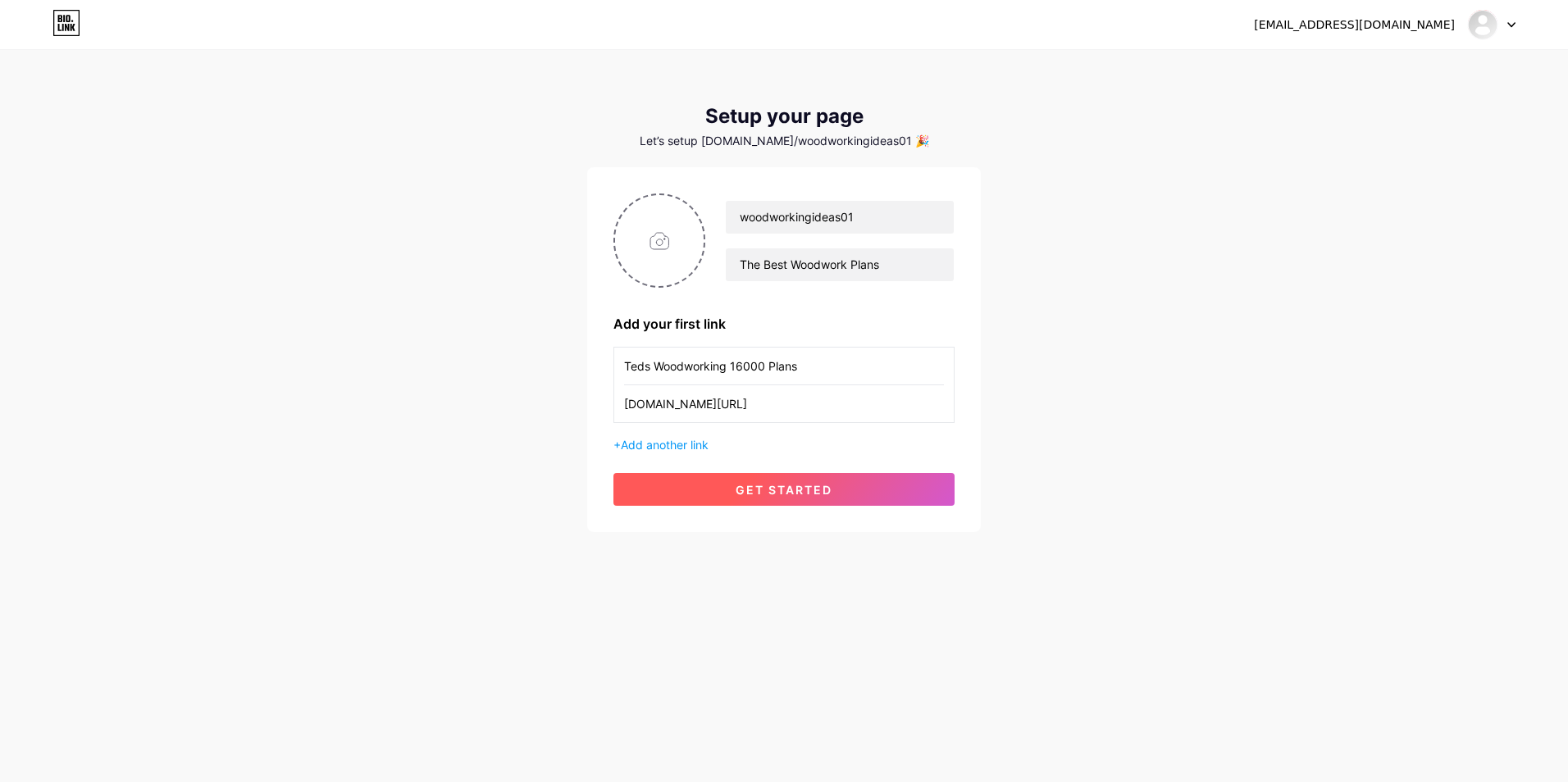
click at [731, 488] on button "get started" at bounding box center [784, 489] width 342 height 33
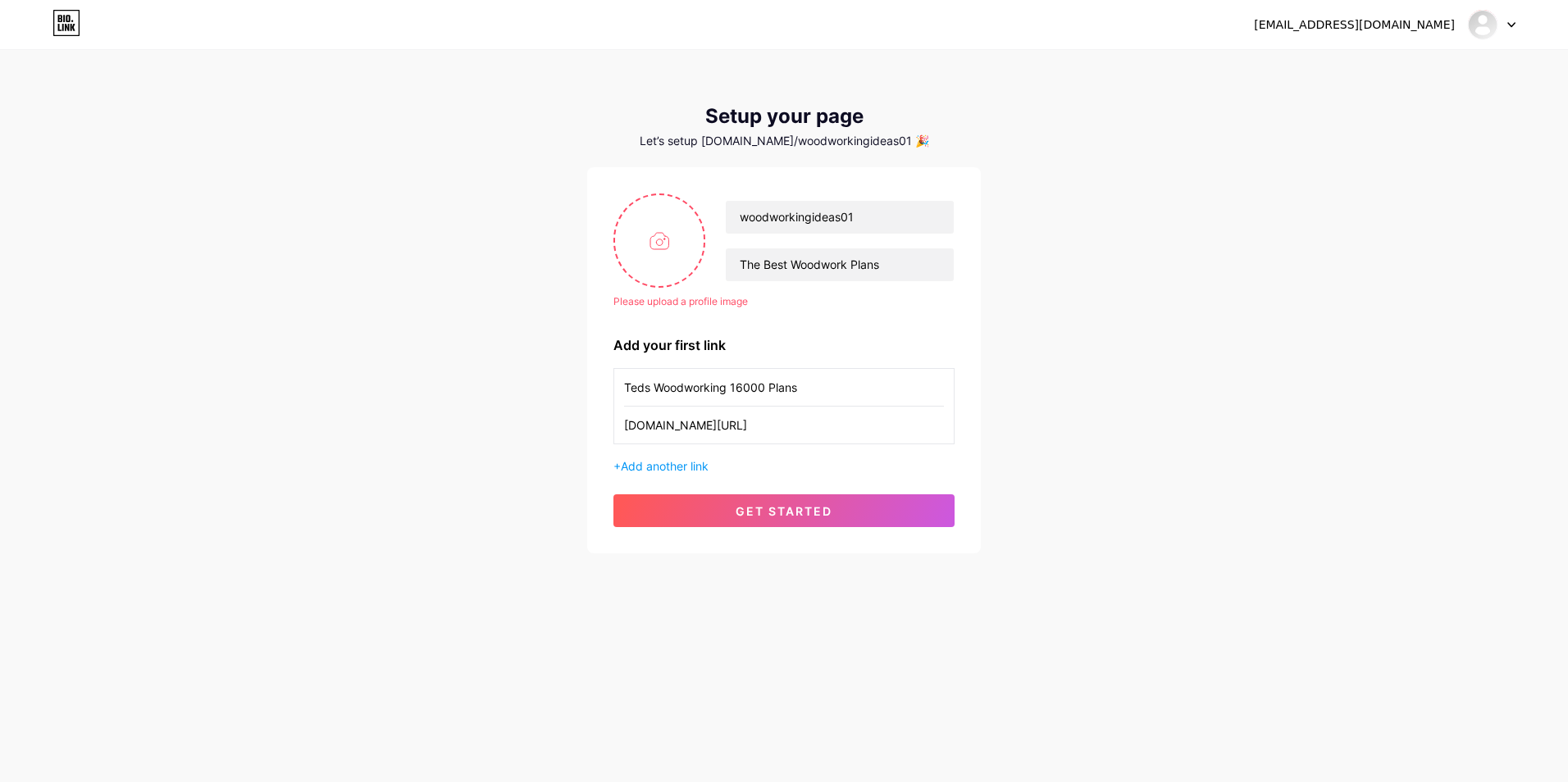
click at [659, 191] on div "Please upload a profile image woodworkingideas01 The Best Woodwork Plans Please…" at bounding box center [784, 360] width 394 height 386
click at [651, 233] on input "file" at bounding box center [660, 241] width 89 height 91
type input "C:\fakepath\522368765_17848451430521779_1141029122145053020_n.jpg"
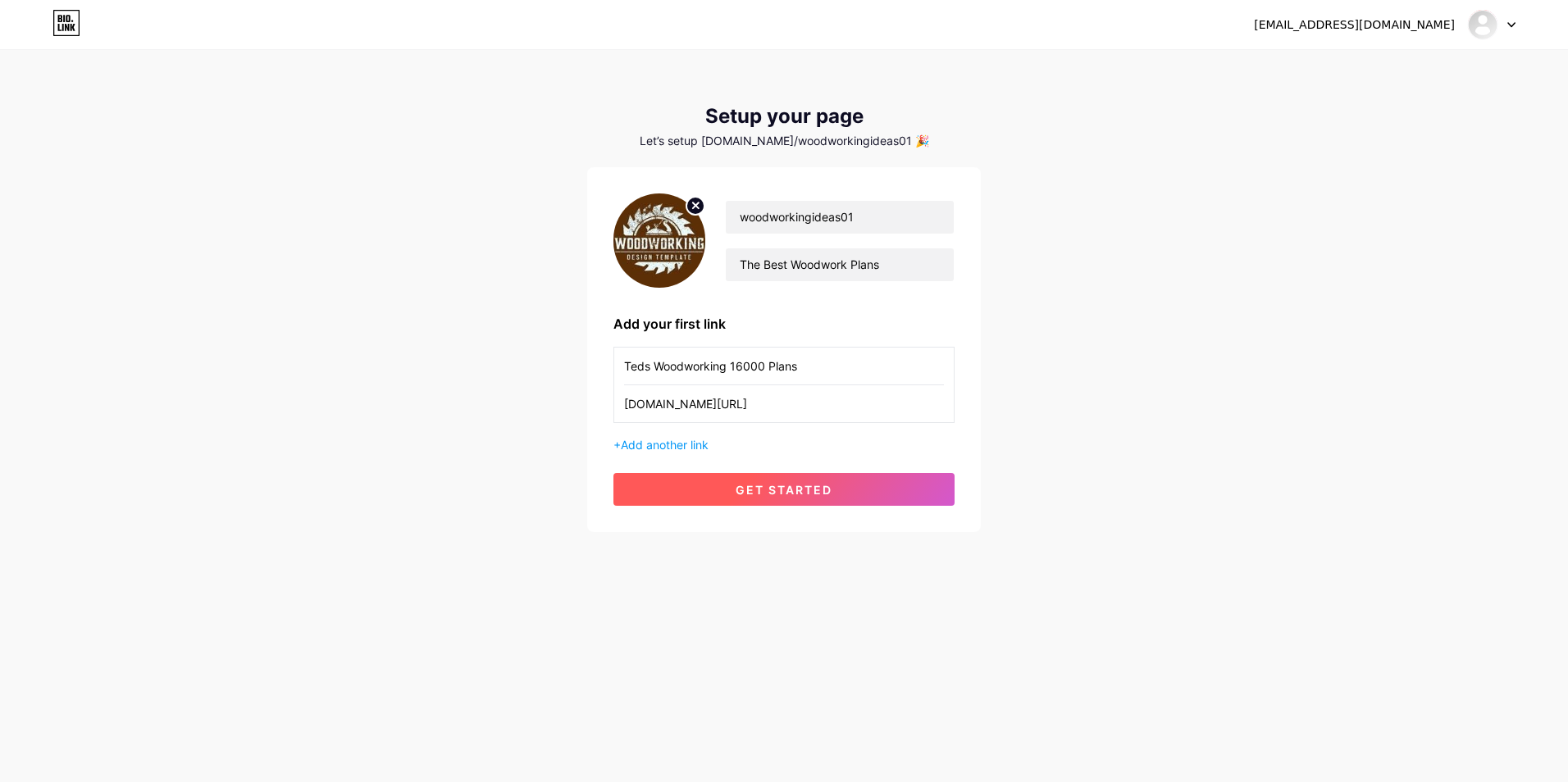
click at [733, 489] on button "get started" at bounding box center [784, 489] width 342 height 33
click at [1518, 48] on div "[EMAIL_ADDRESS][DOMAIN_NAME] Dashboard Logout" at bounding box center [784, 24] width 1568 height 50
click at [1510, 16] on div at bounding box center [1492, 24] width 48 height 30
click at [1426, 123] on li "Logout" at bounding box center [1413, 111] width 203 height 44
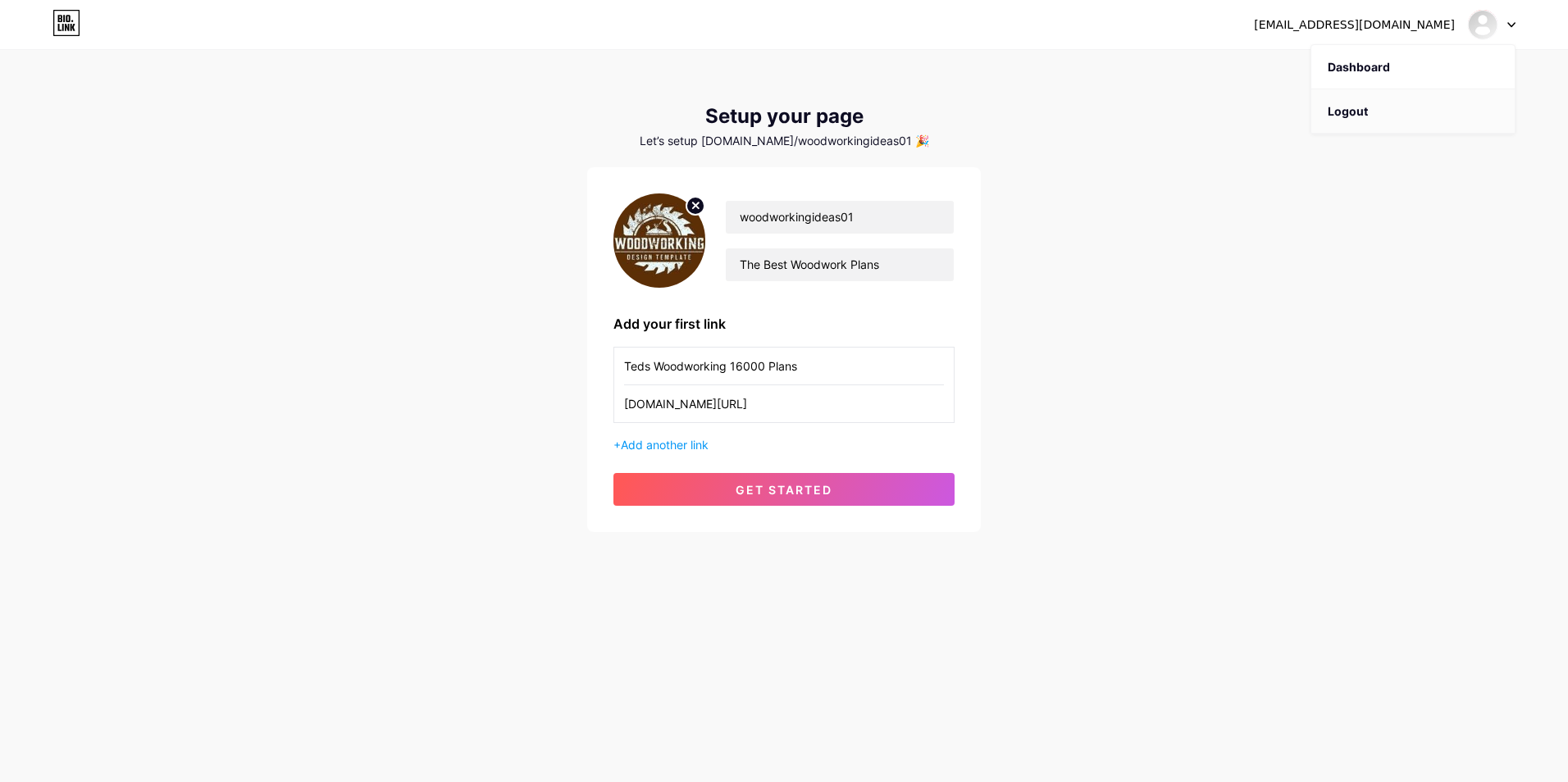
click at [1352, 114] on li "Logout" at bounding box center [1413, 111] width 203 height 44
